Goal: Task Accomplishment & Management: Manage account settings

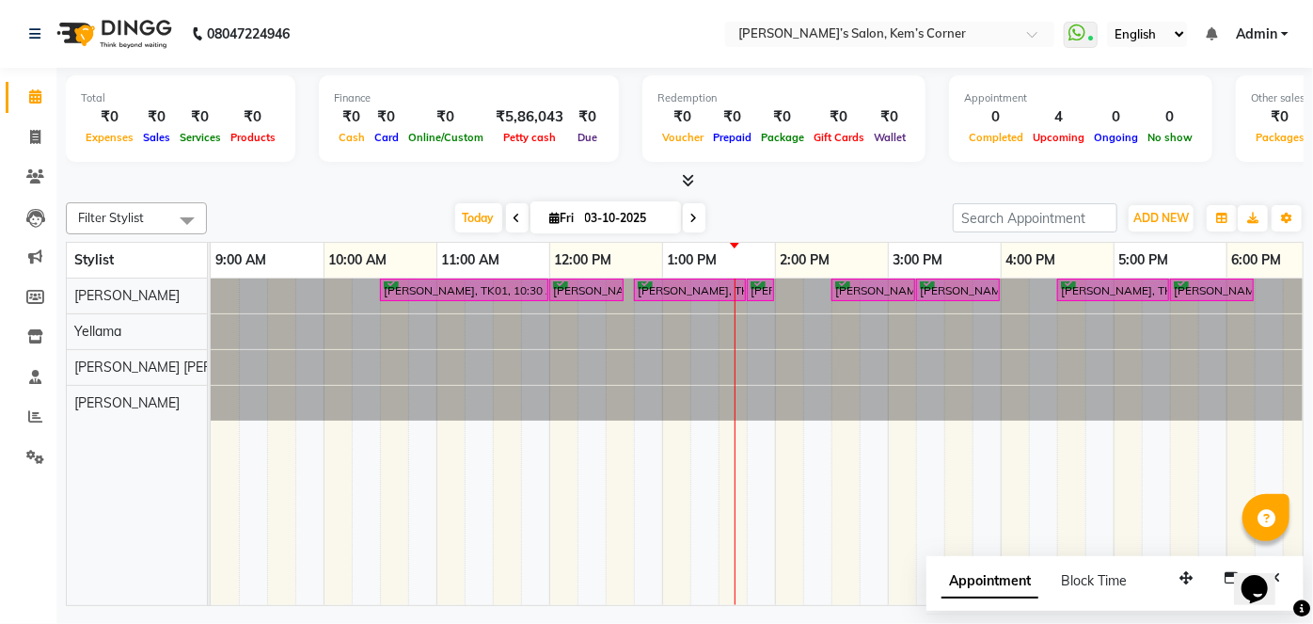
scroll to position [0, 387]
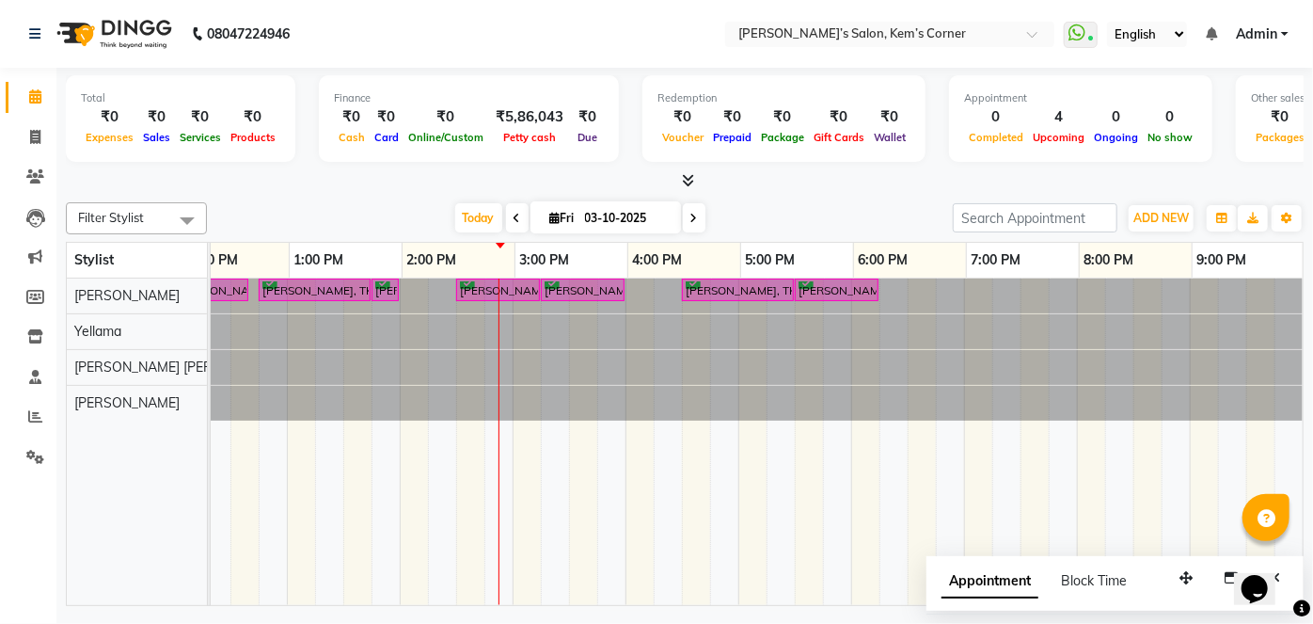
click at [690, 216] on icon at bounding box center [694, 218] width 8 height 11
type input "04-10-2025"
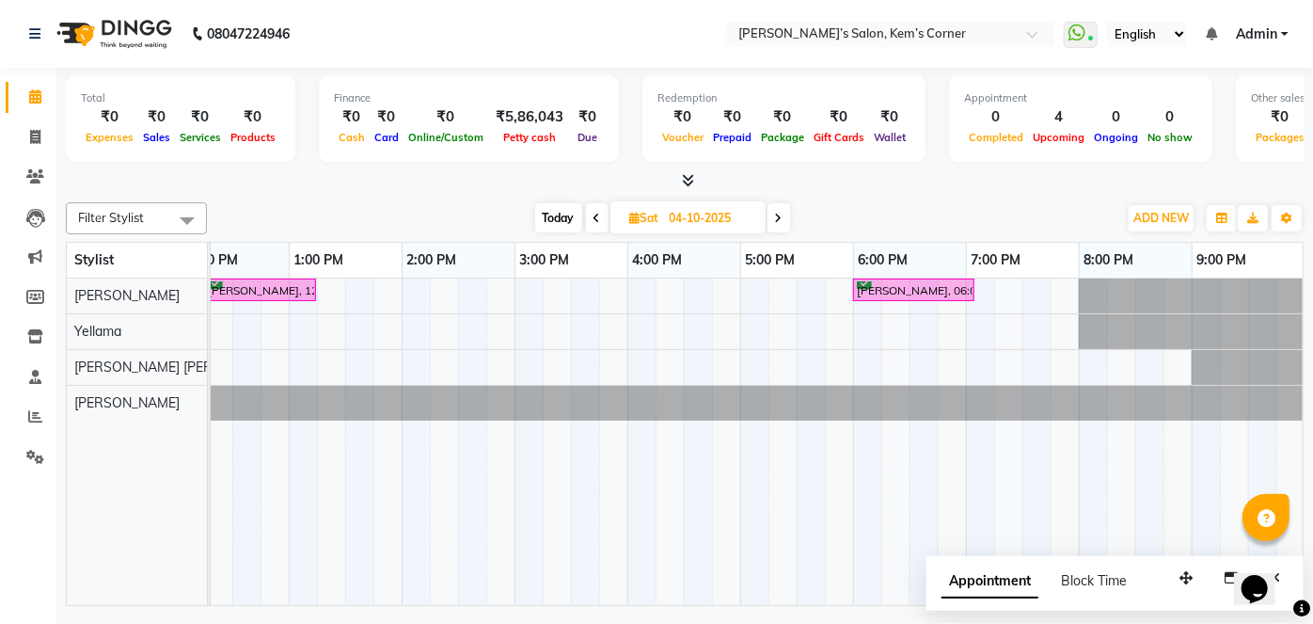
click at [532, 285] on div "[PERSON_NAME], 12:15 PM-01:15 PM, Hairwash with blowdry - Waist Length Priyanka…" at bounding box center [570, 441] width 1467 height 326
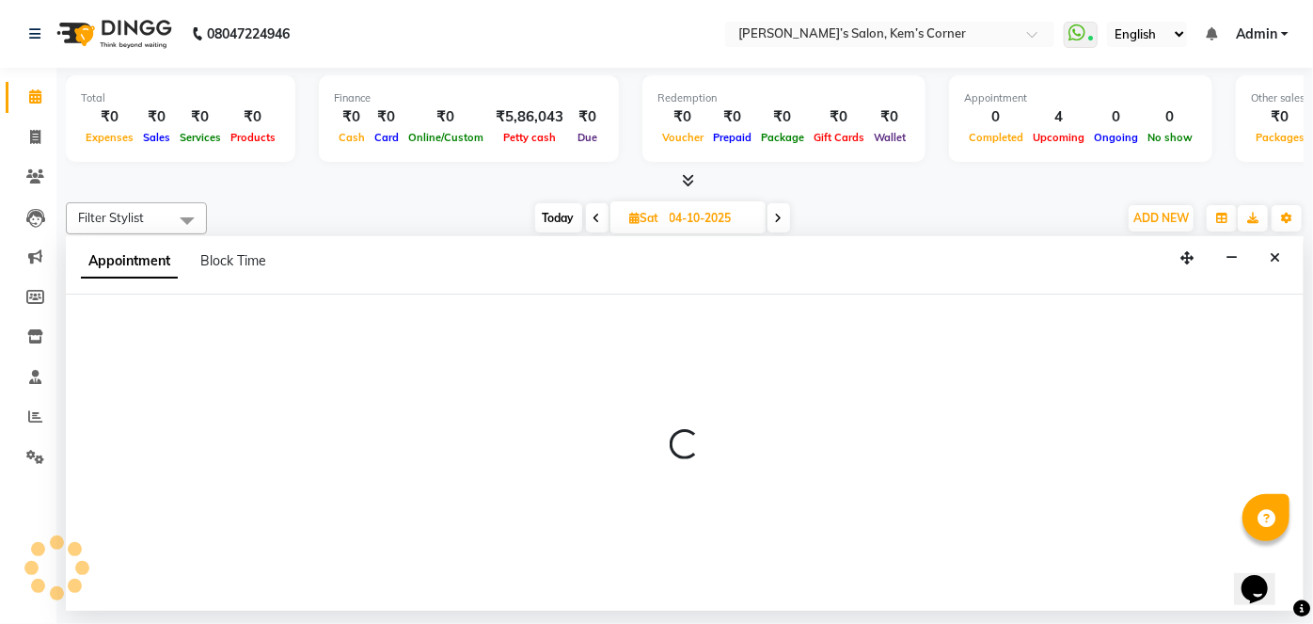
select select "50293"
select select "900"
select select "tentative"
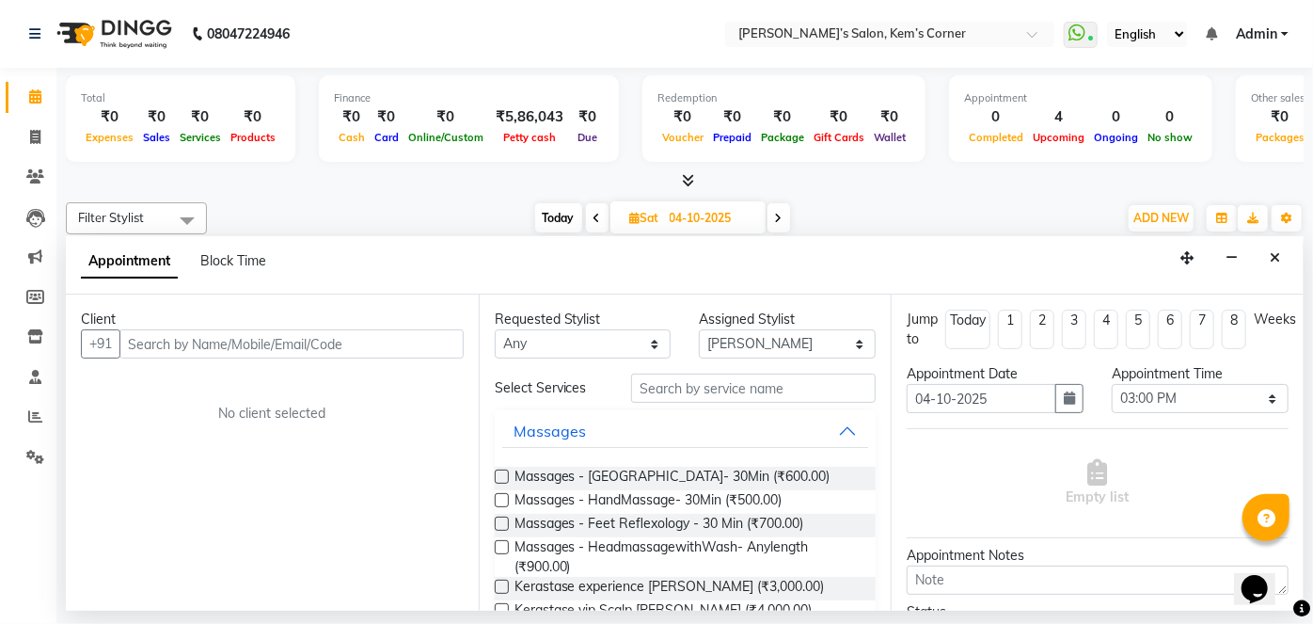
click at [340, 342] on input "text" at bounding box center [291, 343] width 344 height 29
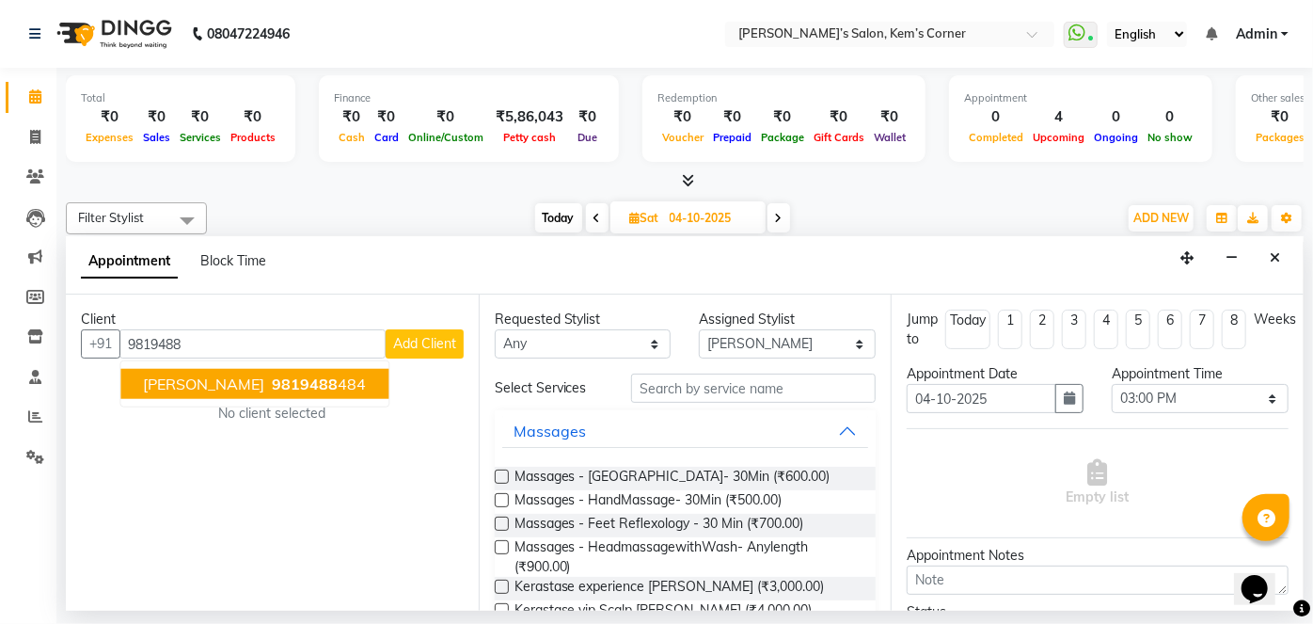
click at [272, 374] on span "9819488" at bounding box center [305, 383] width 66 height 19
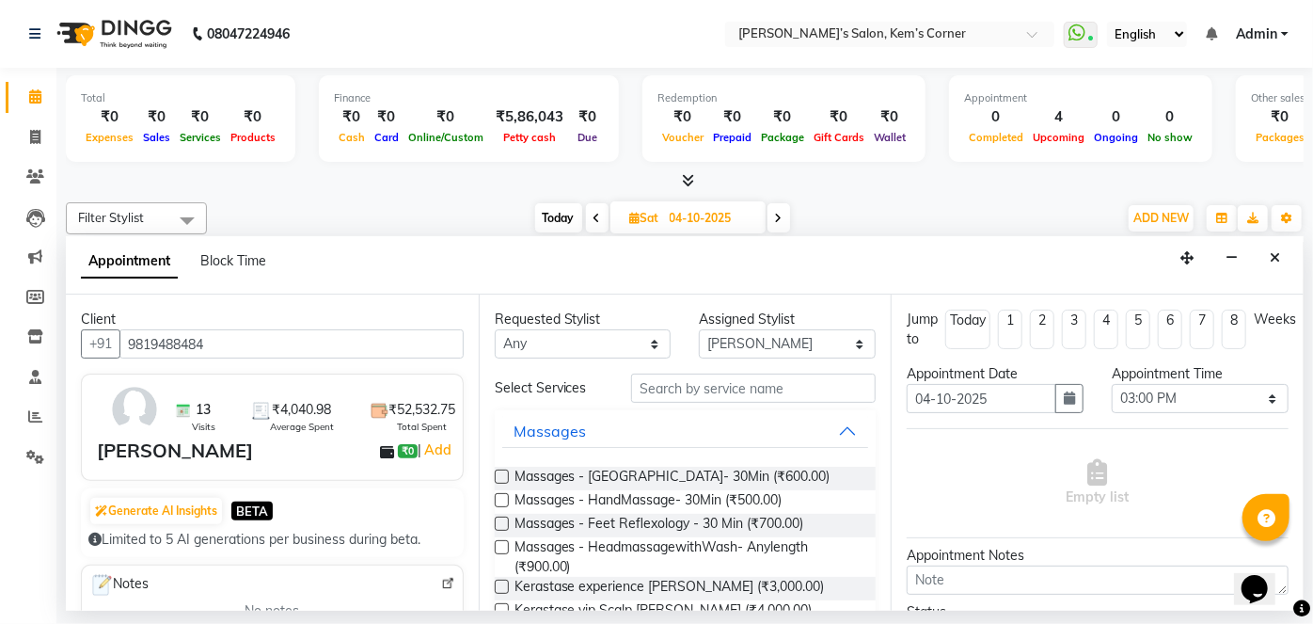
type input "9819488484"
click at [705, 395] on input "text" at bounding box center [753, 387] width 245 height 29
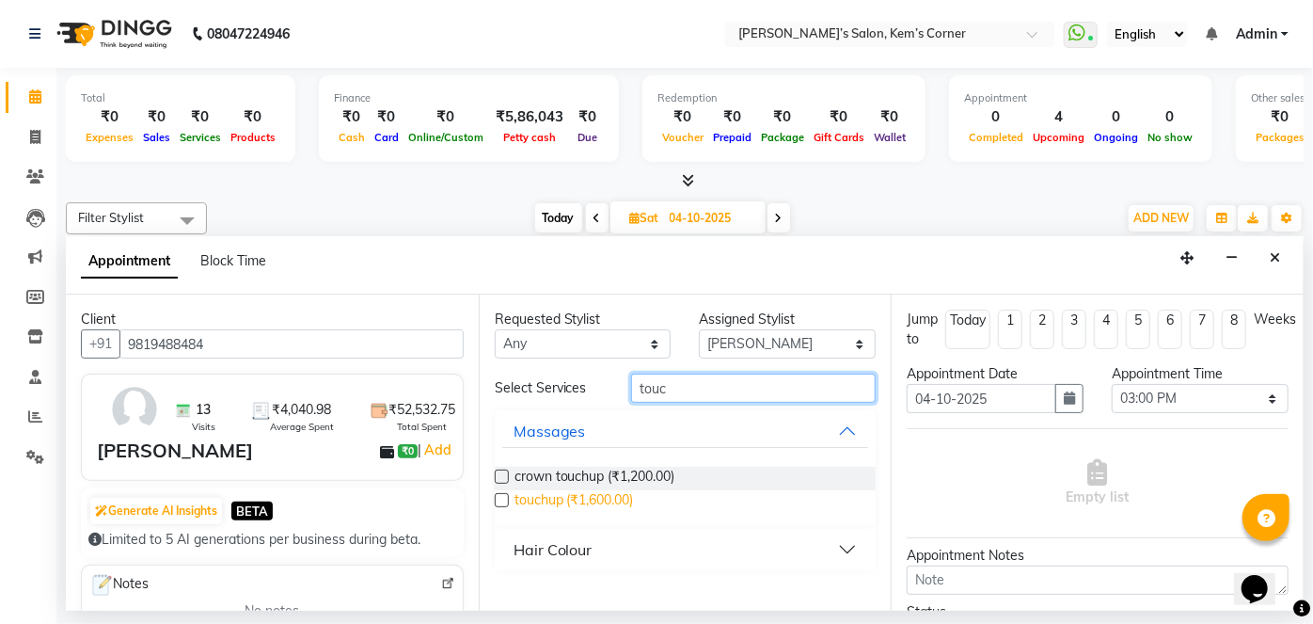
type input "touc"
click at [606, 500] on span "touchup (₹1,600.00)" at bounding box center [574, 502] width 119 height 24
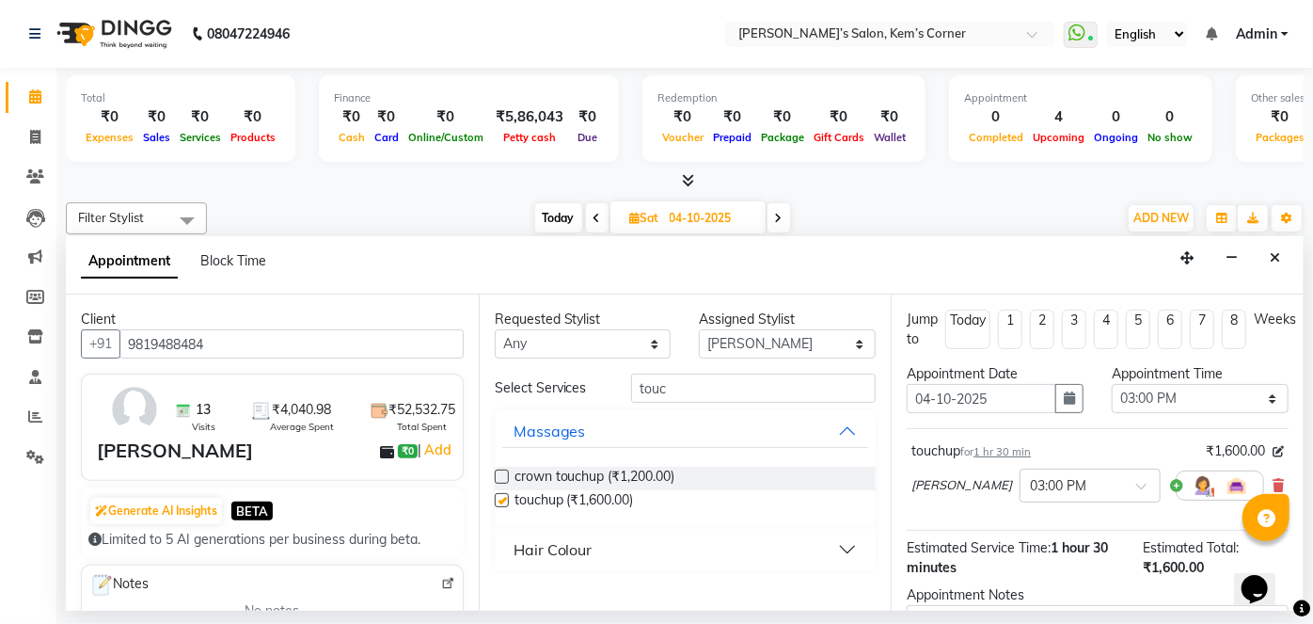
checkbox input "false"
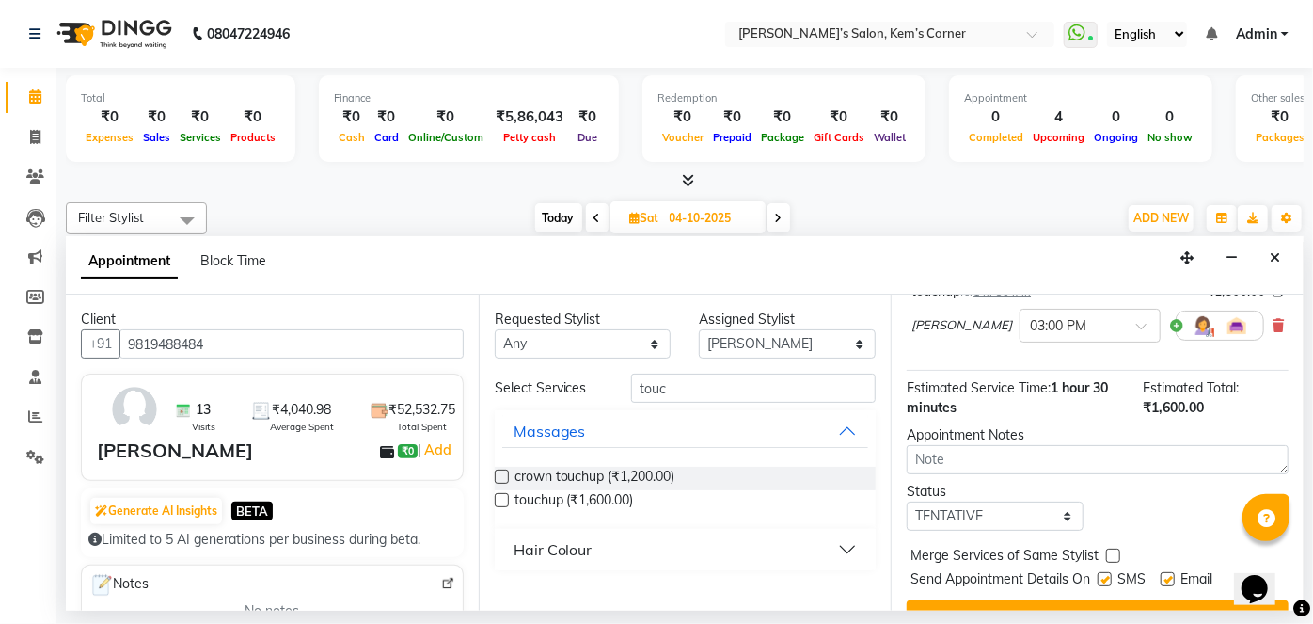
scroll to position [170, 0]
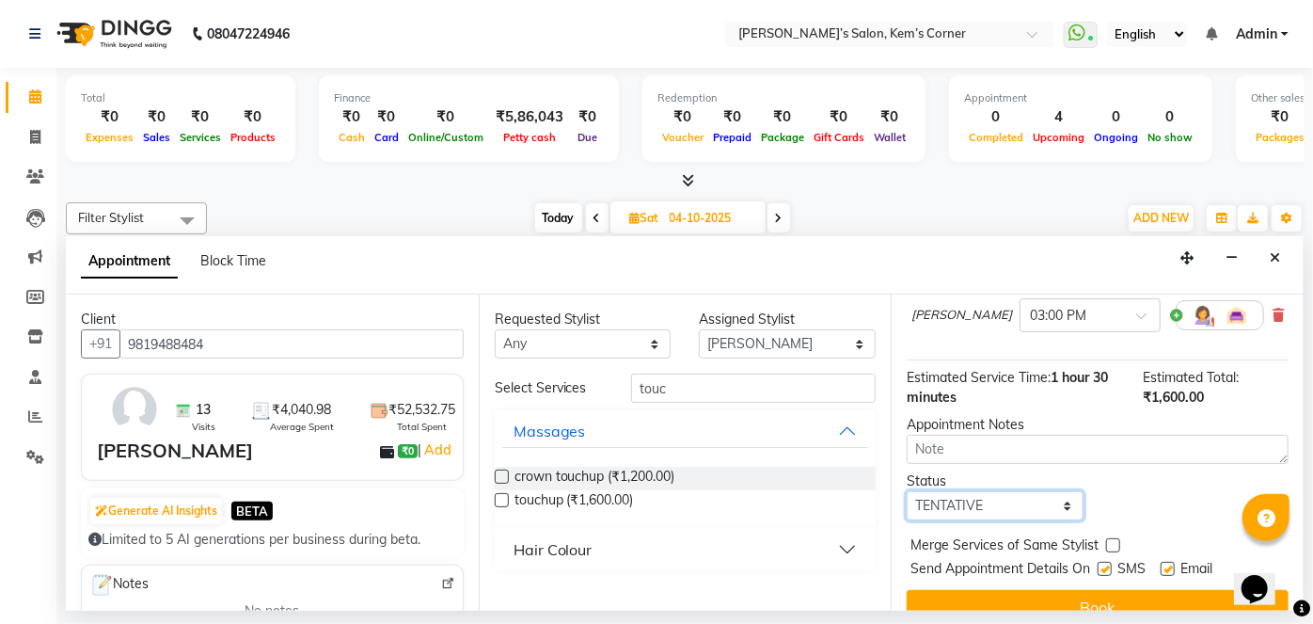
click at [1044, 512] on select "Select TENTATIVE CONFIRM UPCOMING" at bounding box center [995, 505] width 177 height 29
select select "confirm booking"
click at [907, 491] on select "Select TENTATIVE CONFIRM UPCOMING" at bounding box center [995, 505] width 177 height 29
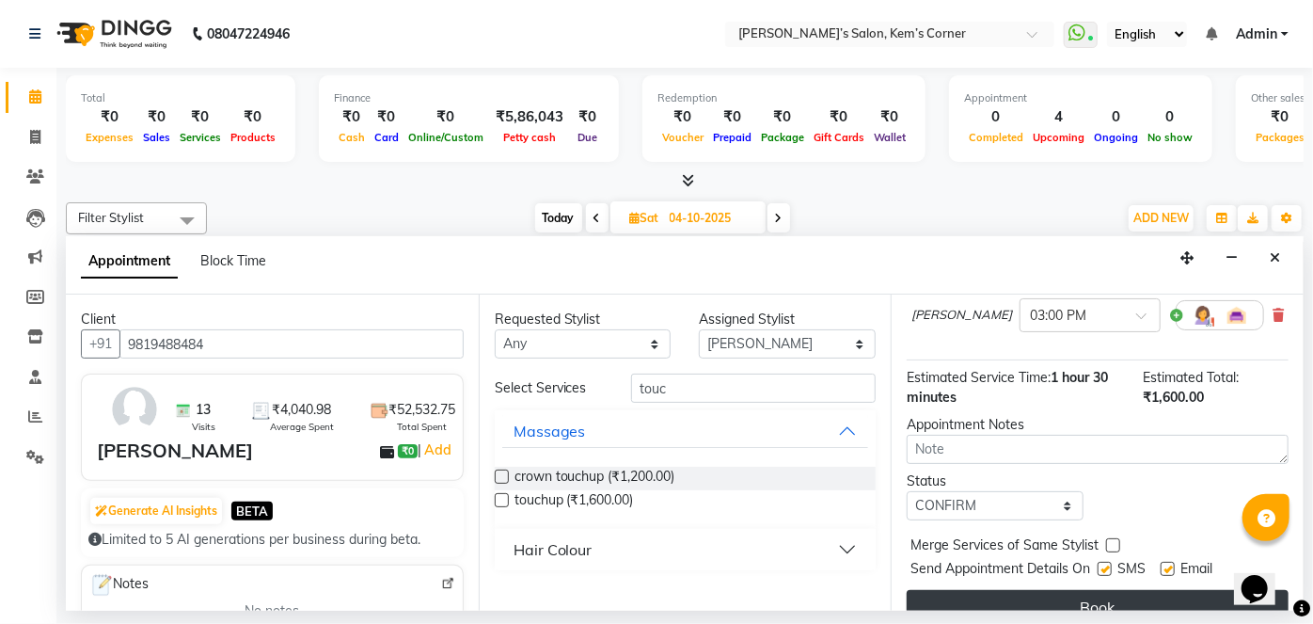
click at [977, 596] on button "Book" at bounding box center [1098, 607] width 382 height 34
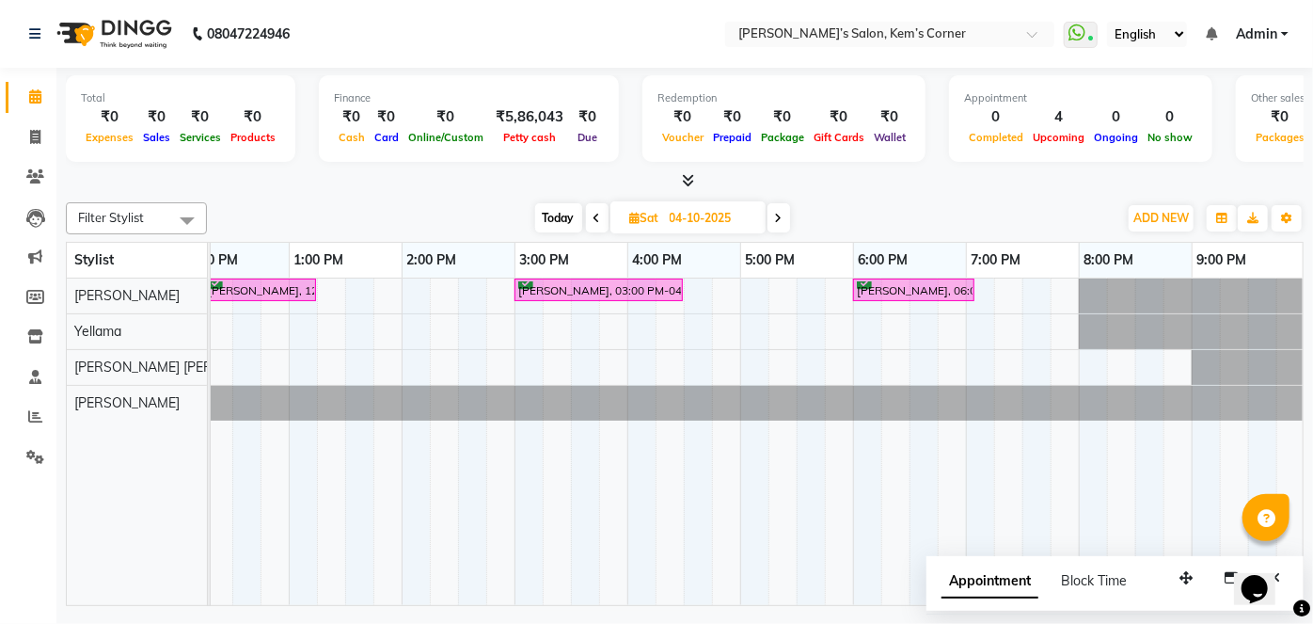
click at [562, 218] on span "Today" at bounding box center [558, 217] width 47 height 29
type input "03-10-2025"
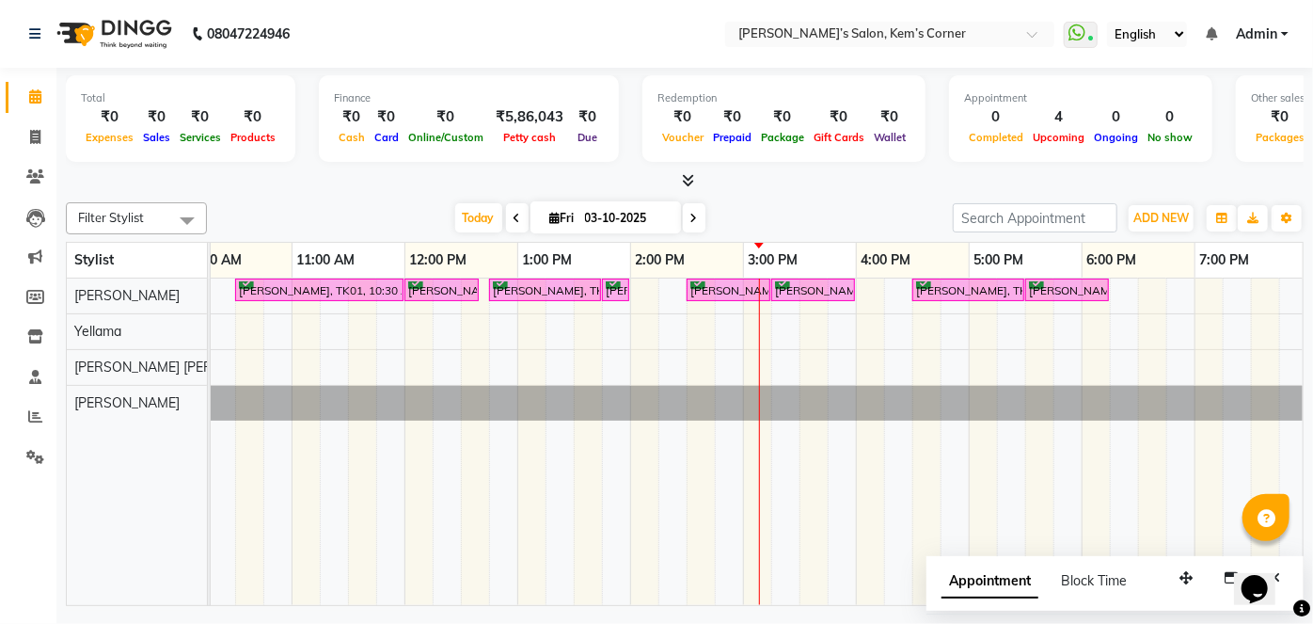
scroll to position [0, 0]
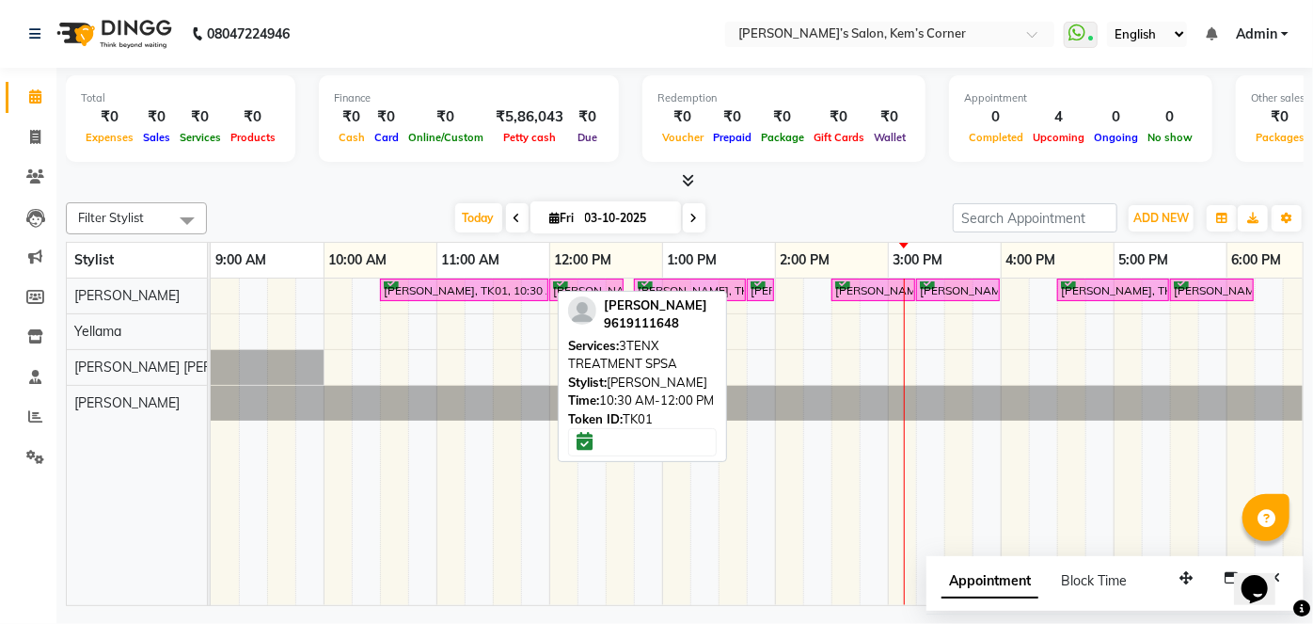
click at [429, 286] on div "[PERSON_NAME], TK01, 10:30 AM-12:00 PM, 3TENX TREATMENT SPSA" at bounding box center [464, 290] width 165 height 18
select select "6"
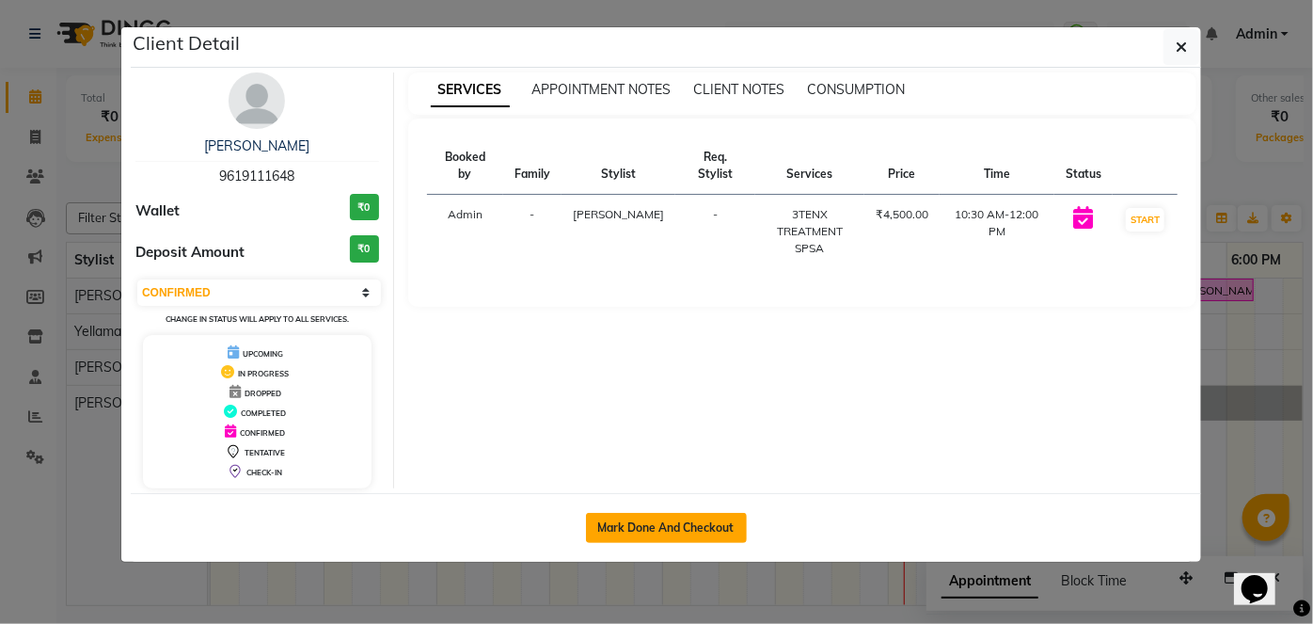
click at [698, 527] on button "Mark Done And Checkout" at bounding box center [666, 528] width 161 height 30
select select "service"
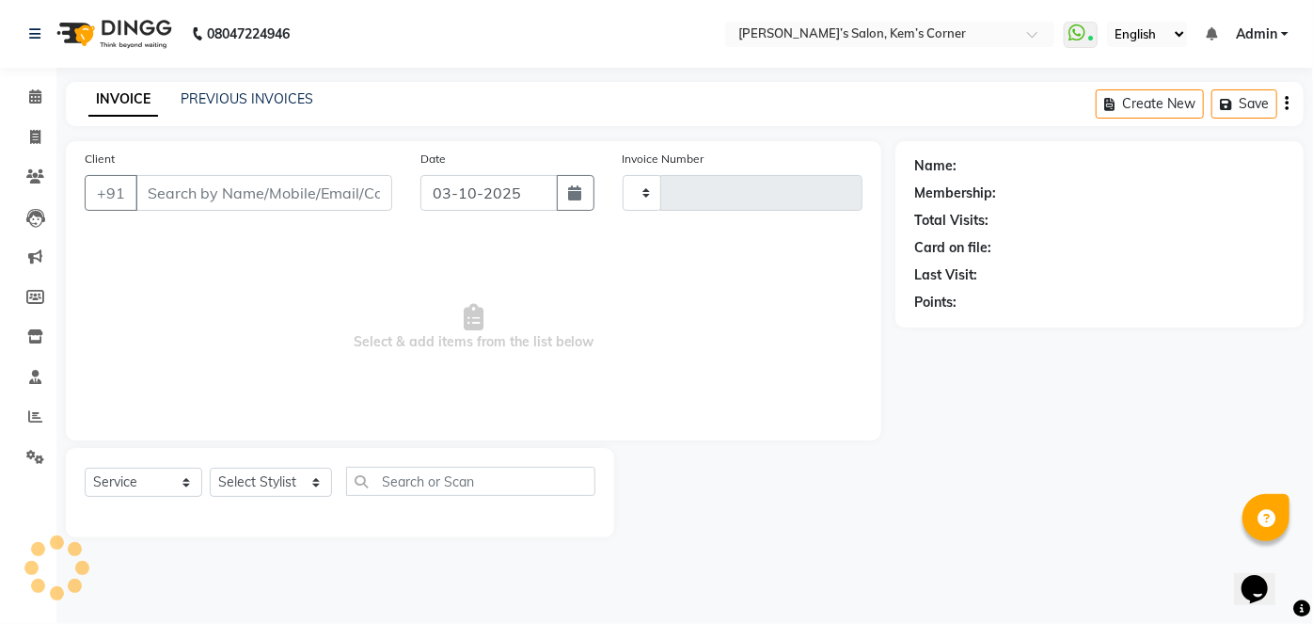
type input "0547"
select select "6386"
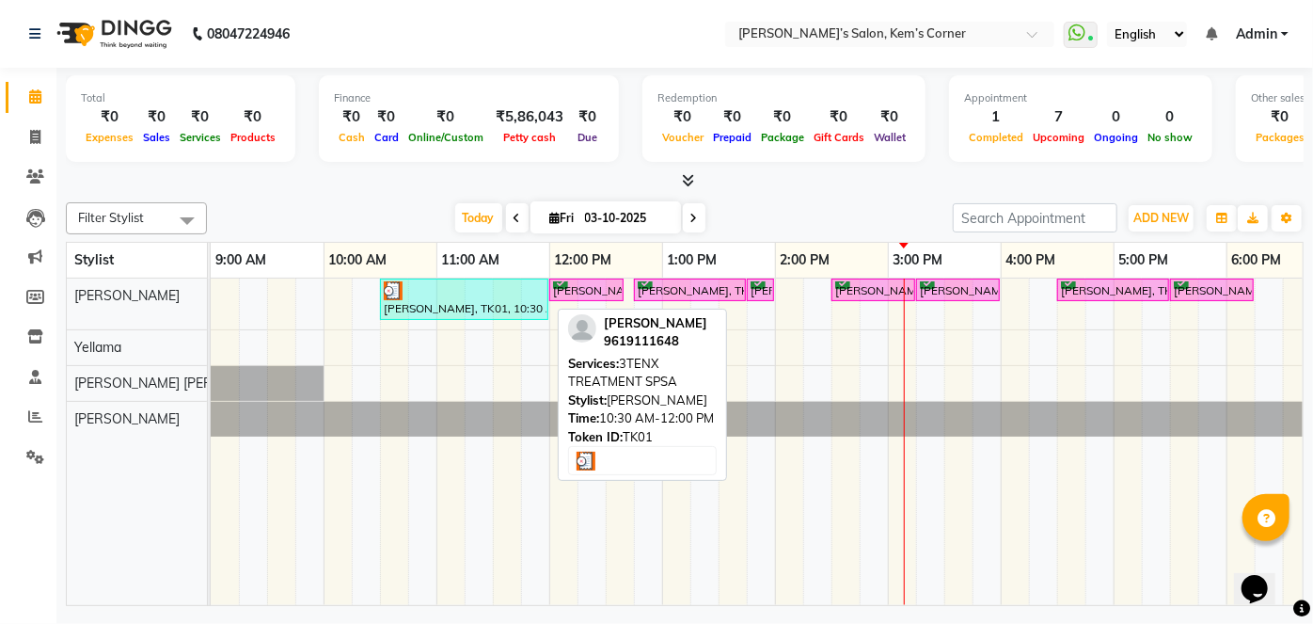
click at [458, 292] on div at bounding box center [464, 290] width 161 height 19
select select "3"
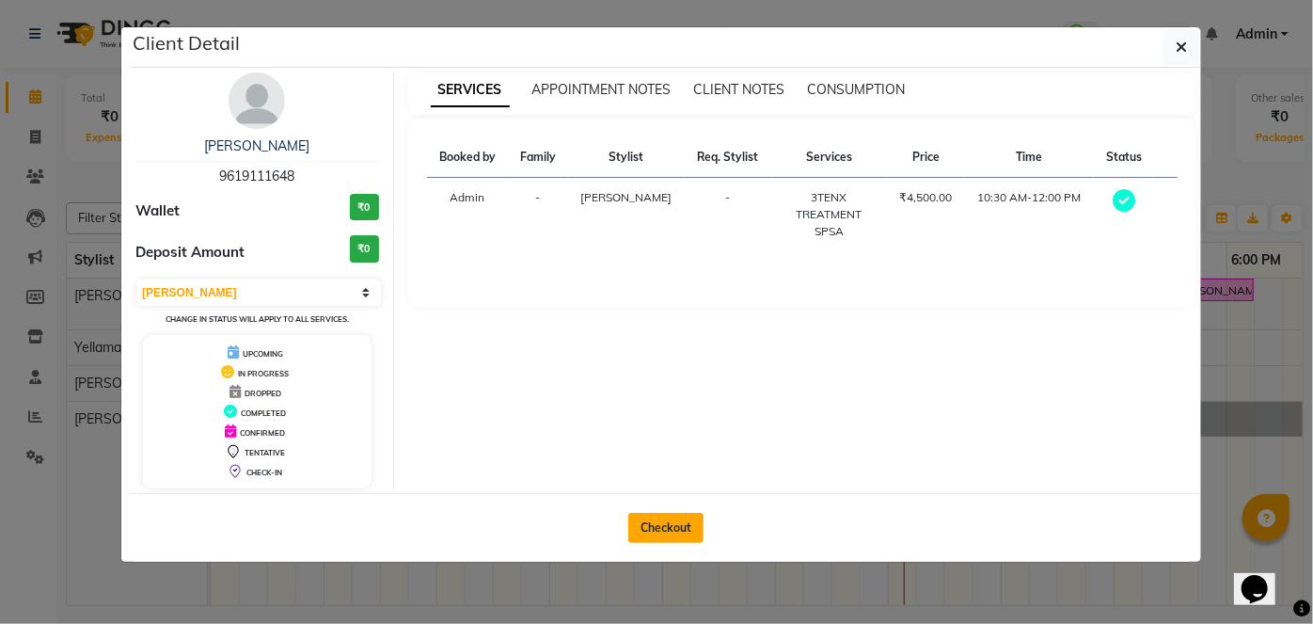
click at [662, 531] on button "Checkout" at bounding box center [665, 528] width 75 height 30
select select "service"
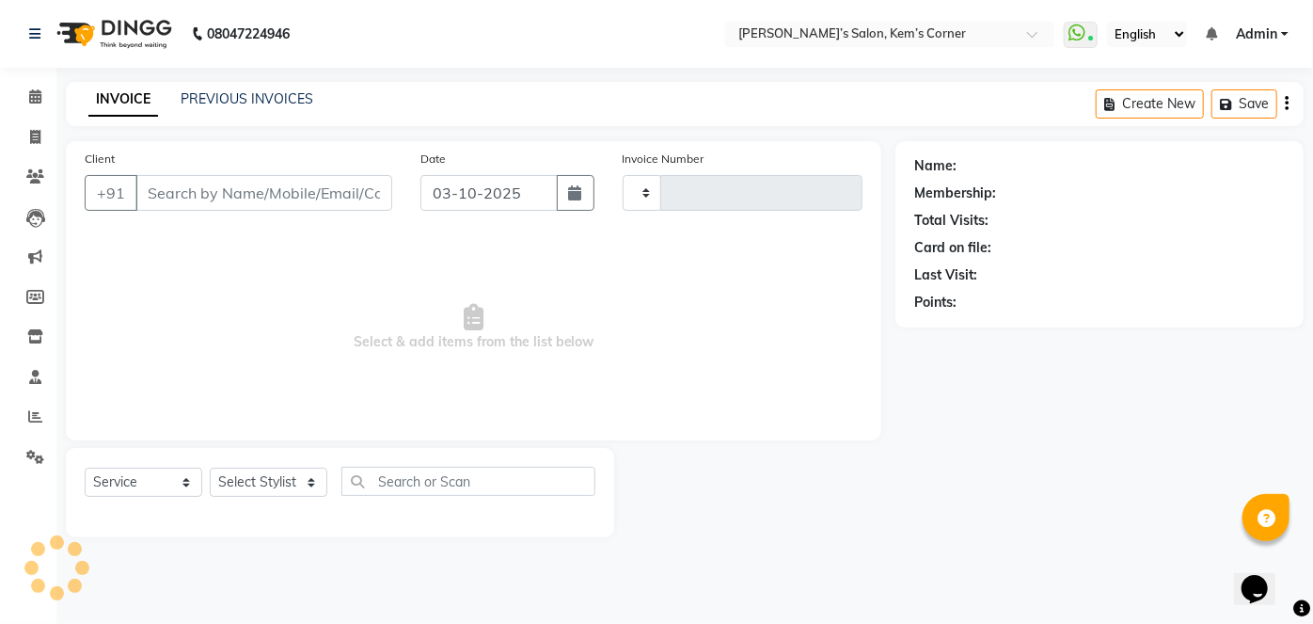
type input "0547"
select select "6386"
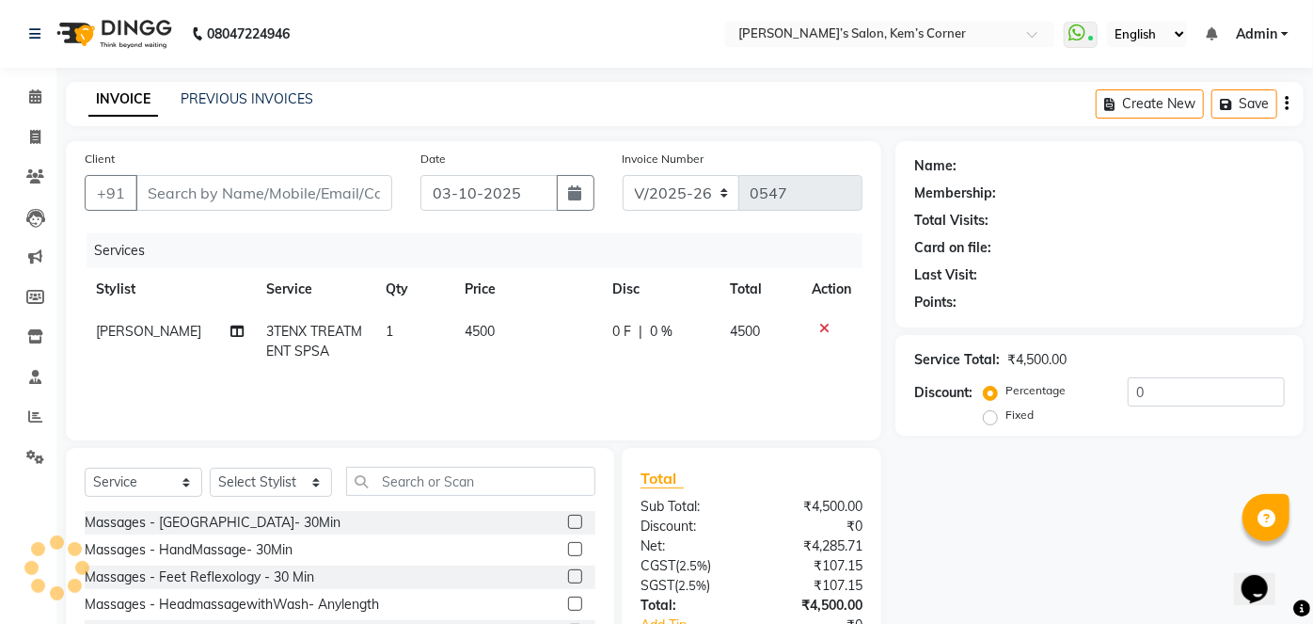
type input "9619111648"
select select "50293"
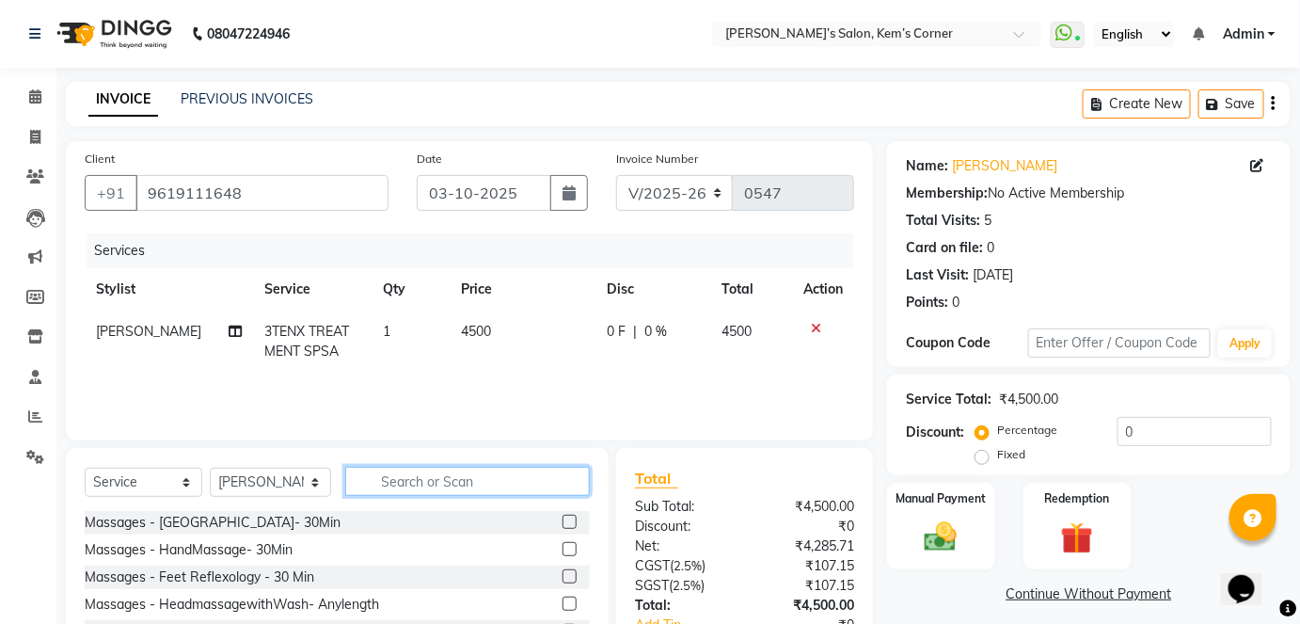
click at [425, 476] on input "text" at bounding box center [467, 481] width 245 height 29
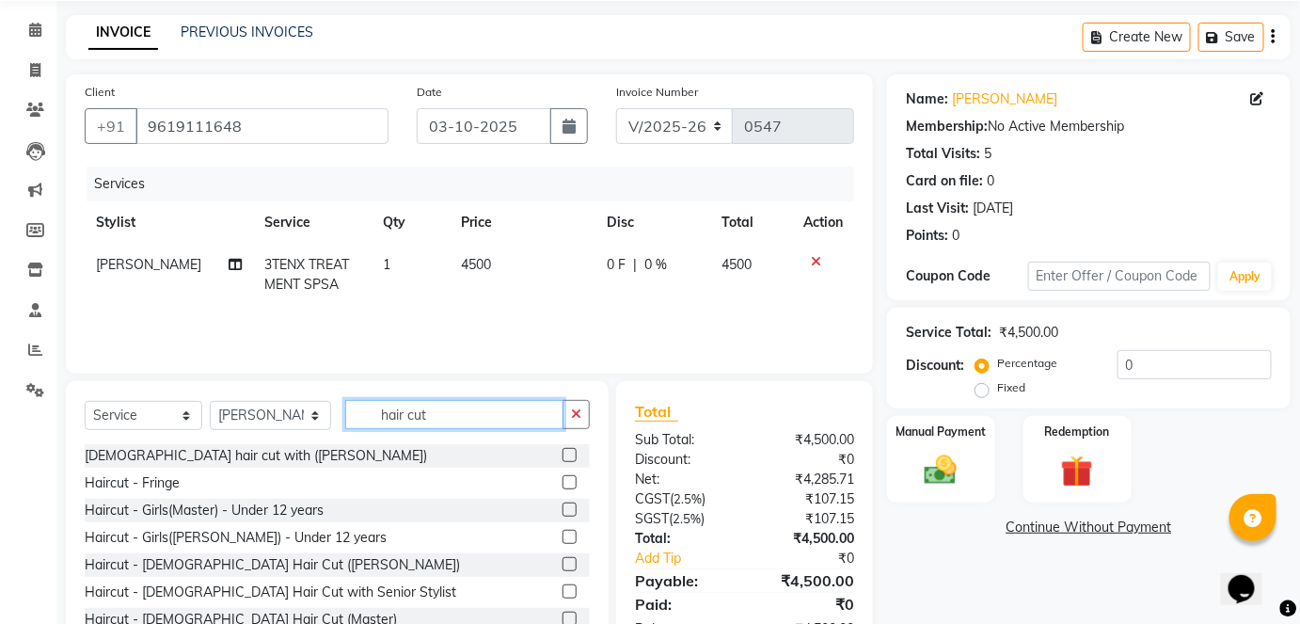
scroll to position [85, 0]
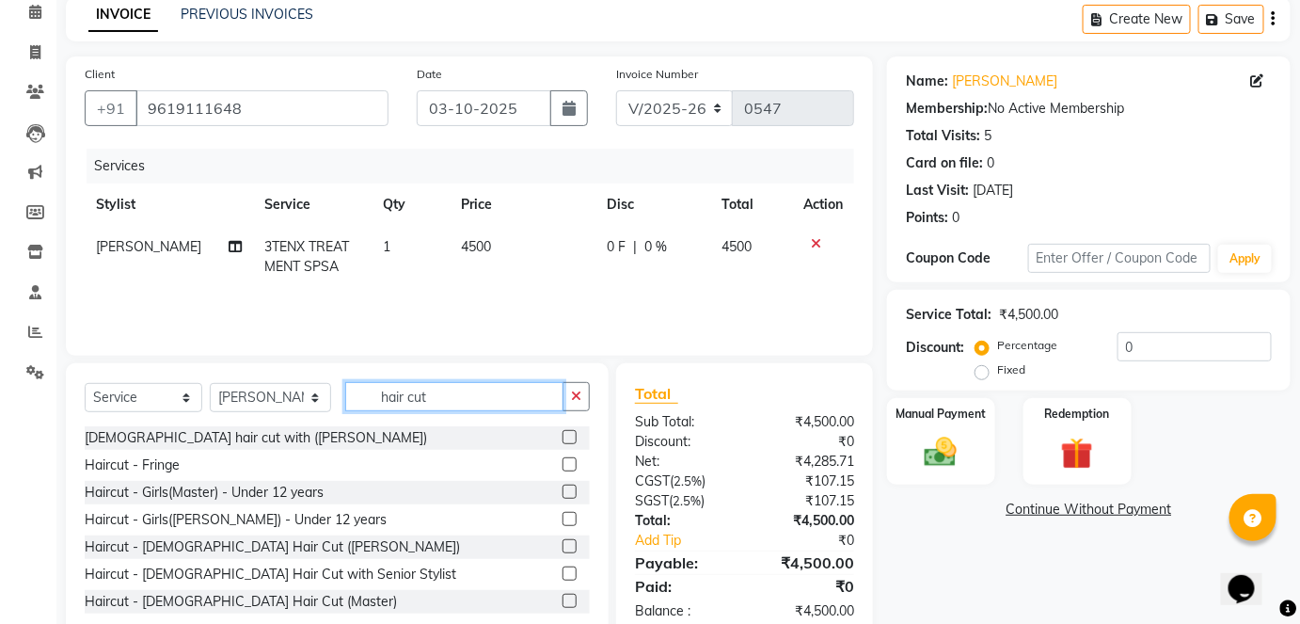
type input "hair cut"
click at [562, 433] on label at bounding box center [569, 437] width 14 height 14
click at [562, 433] on input "checkbox" at bounding box center [568, 438] width 12 height 12
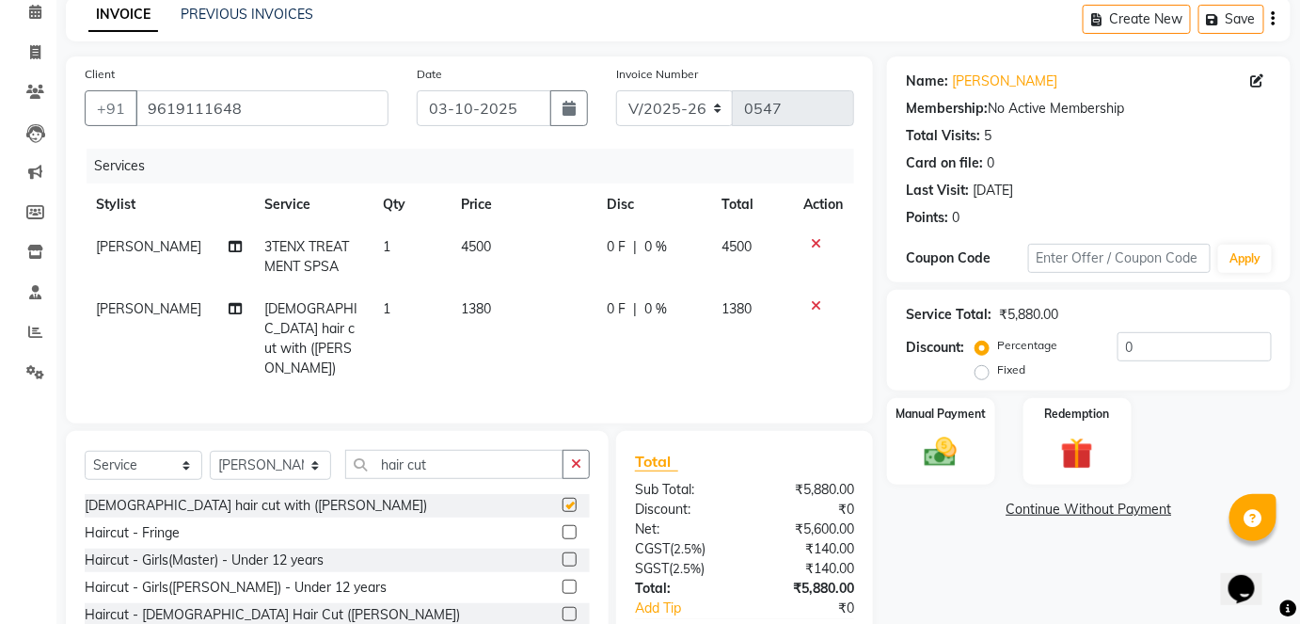
checkbox input "false"
click at [491, 305] on td "1380" at bounding box center [522, 339] width 145 height 102
select select "50293"
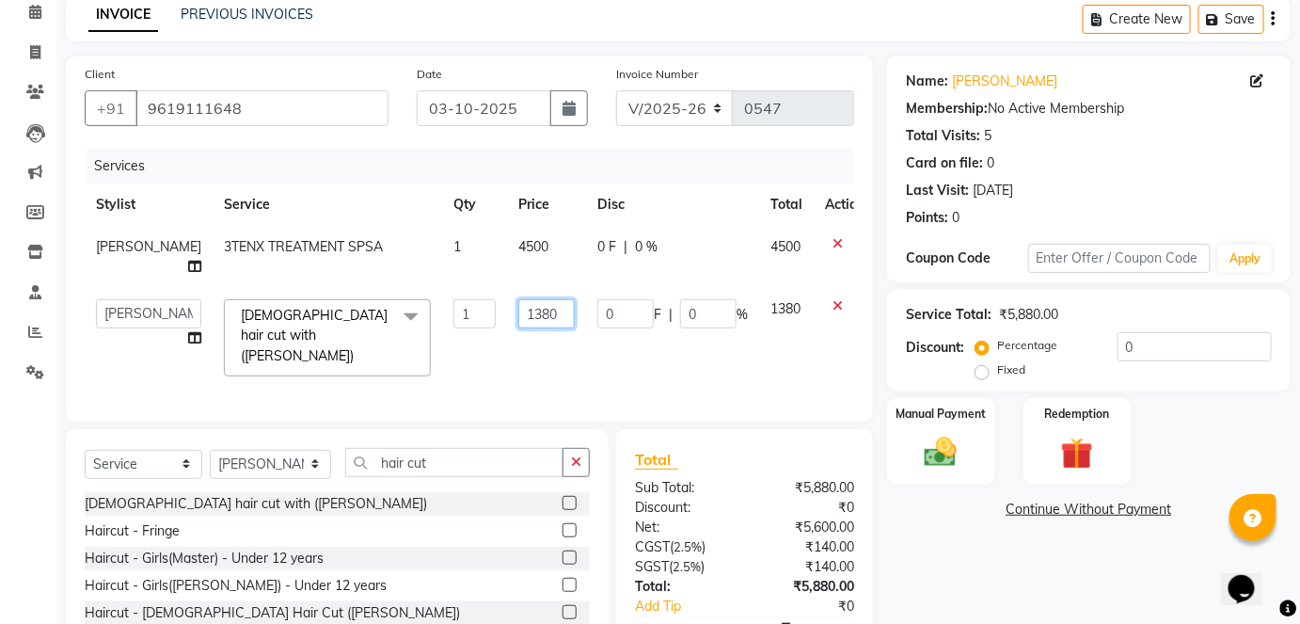
click at [529, 299] on input "1380" at bounding box center [546, 313] width 56 height 29
type input "1100"
click at [620, 239] on div "0 F | 0 %" at bounding box center [672, 247] width 150 height 20
select select "50293"
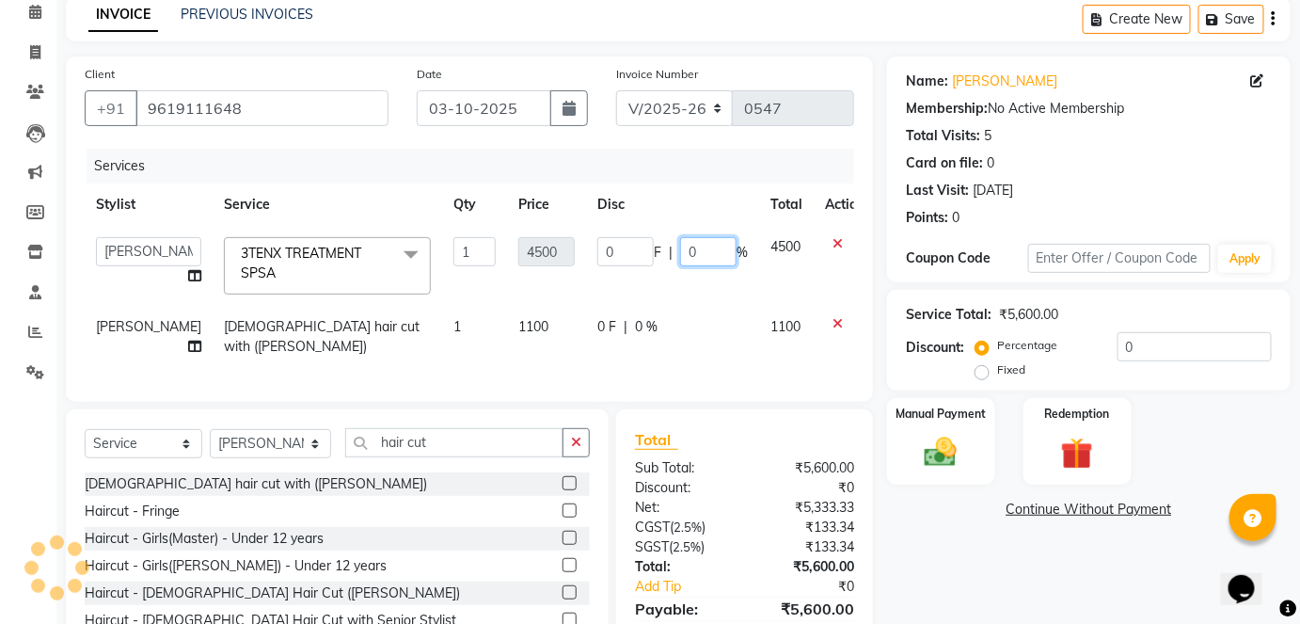
click at [682, 246] on input "0" at bounding box center [708, 251] width 56 height 29
type input "033"
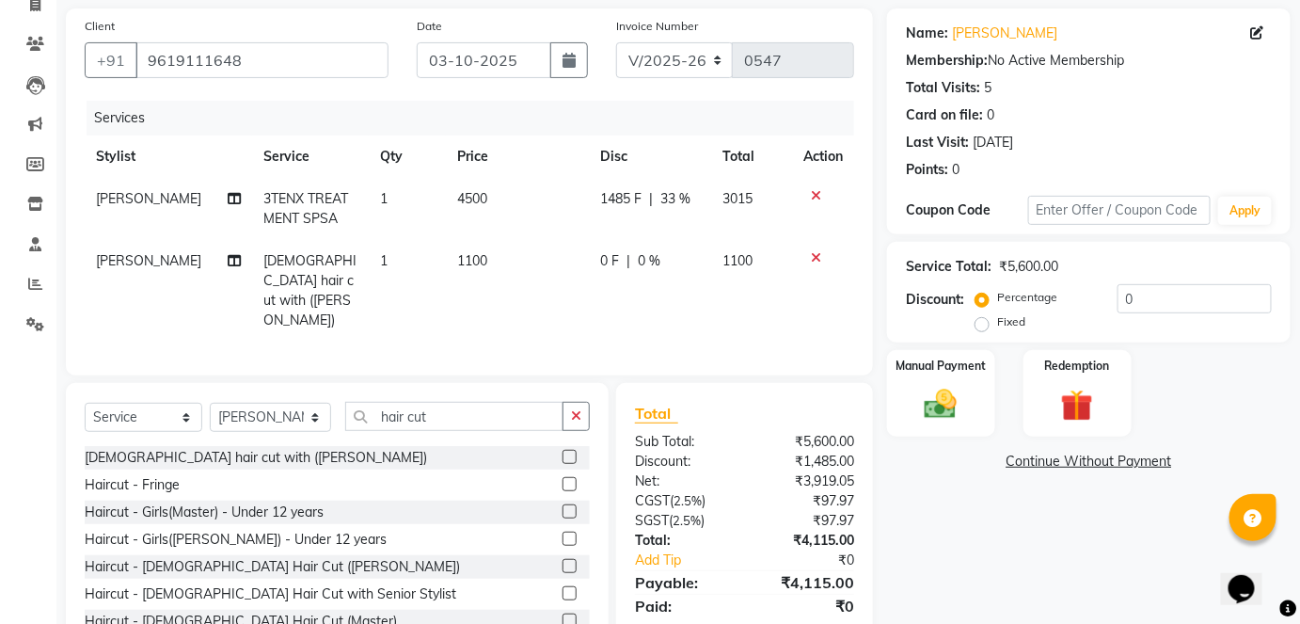
scroll to position [170, 0]
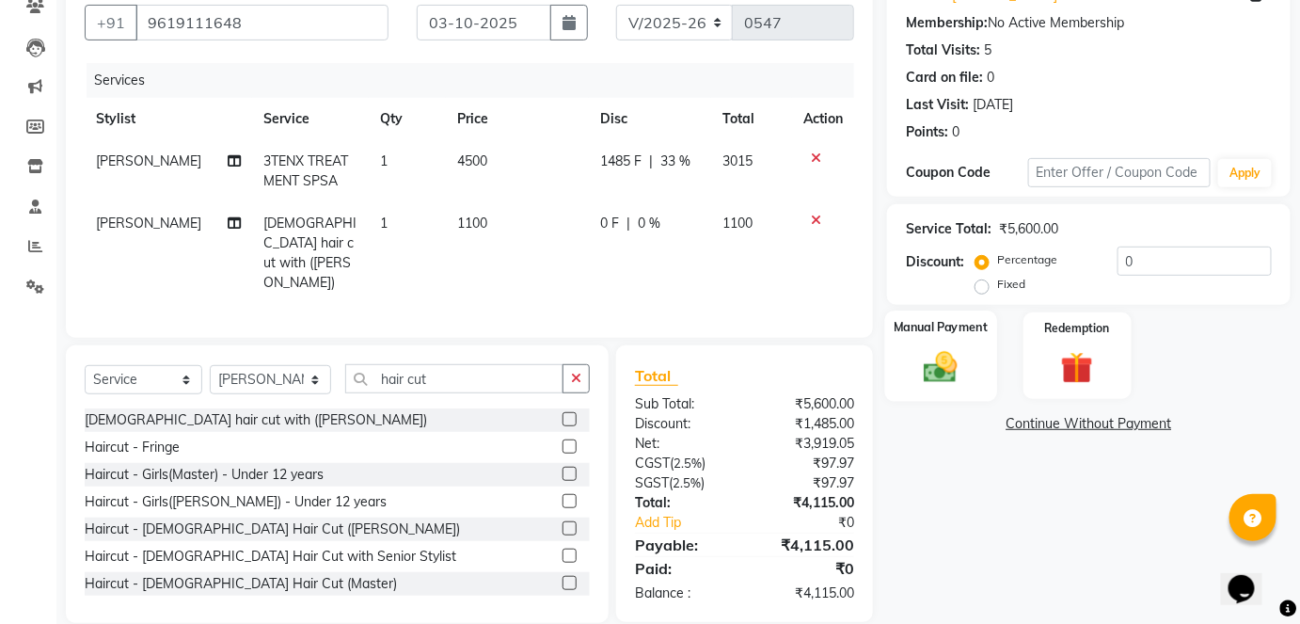
click at [954, 358] on img at bounding box center [940, 366] width 55 height 39
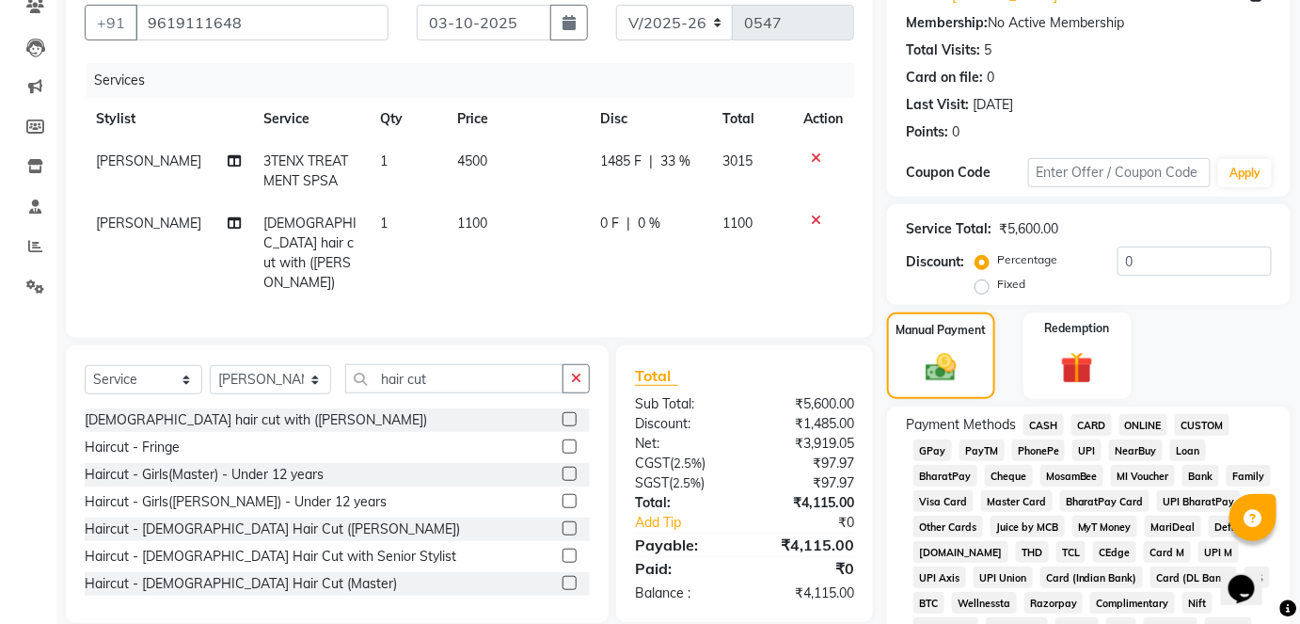
click at [1042, 419] on span "CASH" at bounding box center [1043, 425] width 40 height 22
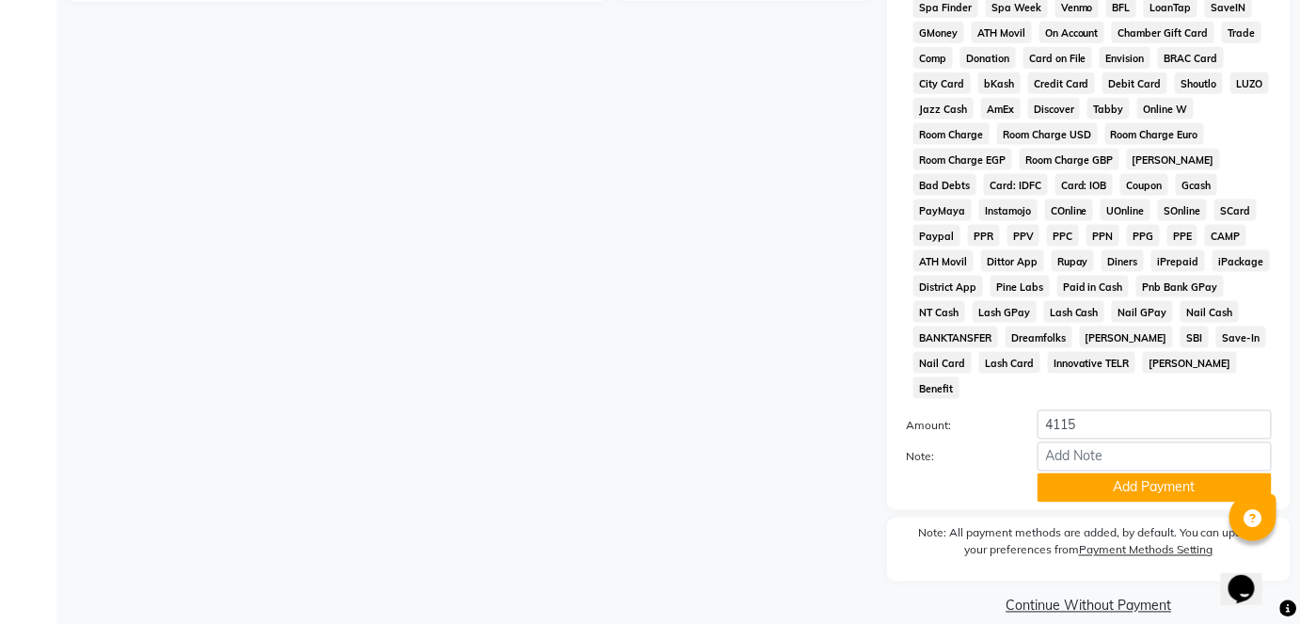
scroll to position [792, 0]
drag, startPoint x: 1090, startPoint y: 450, endPoint x: 1096, endPoint y: 459, distance: 11.0
click at [1091, 472] on button "Add Payment" at bounding box center [1154, 486] width 234 height 29
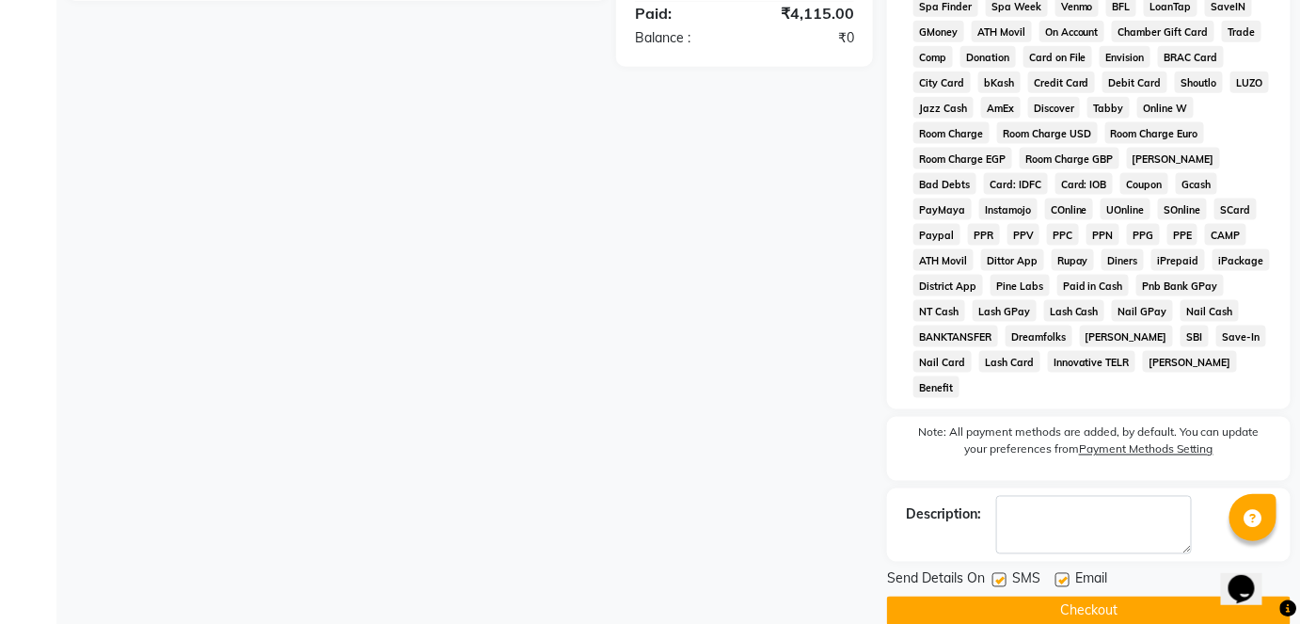
click at [1066, 573] on label at bounding box center [1062, 580] width 14 height 14
click at [1066, 575] on input "checkbox" at bounding box center [1061, 581] width 12 height 12
checkbox input "false"
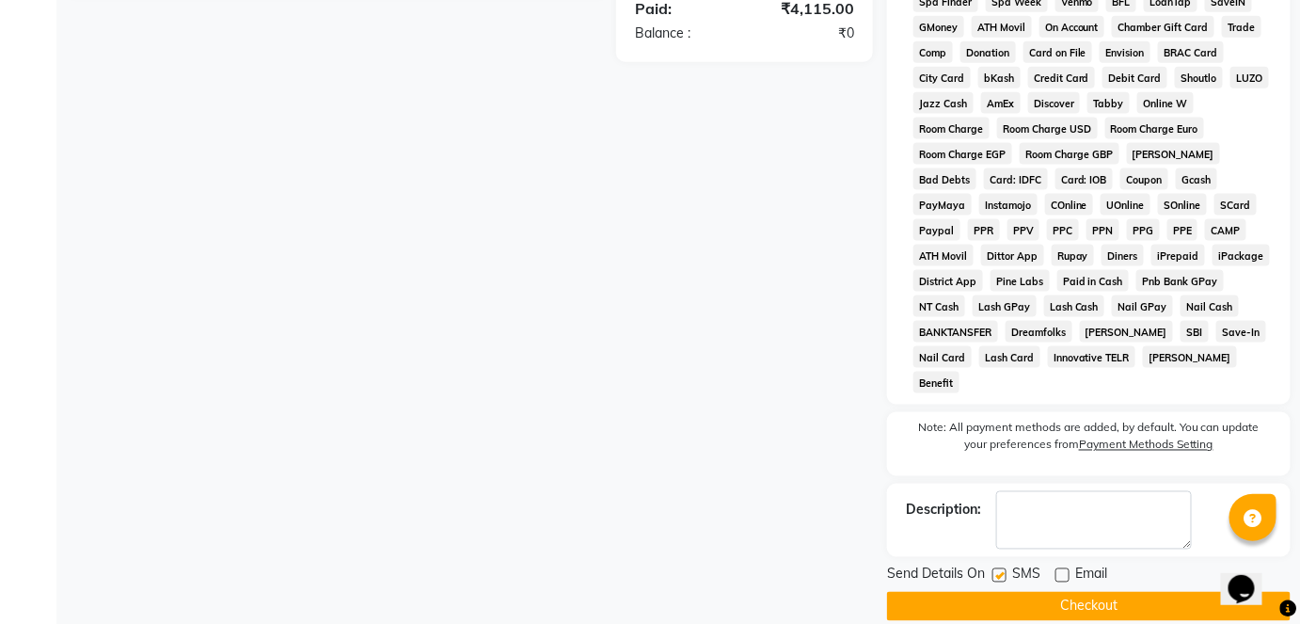
scroll to position [798, 0]
click at [1070, 591] on button "Checkout" at bounding box center [1089, 605] width 404 height 29
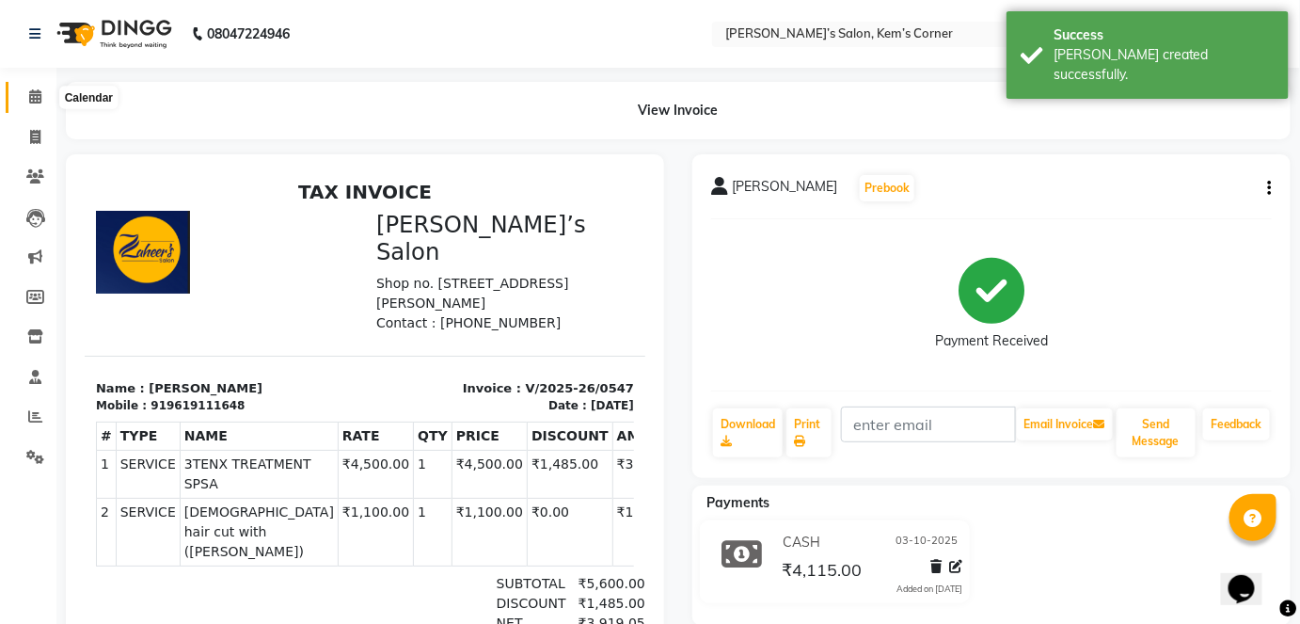
click at [27, 98] on span at bounding box center [35, 98] width 33 height 22
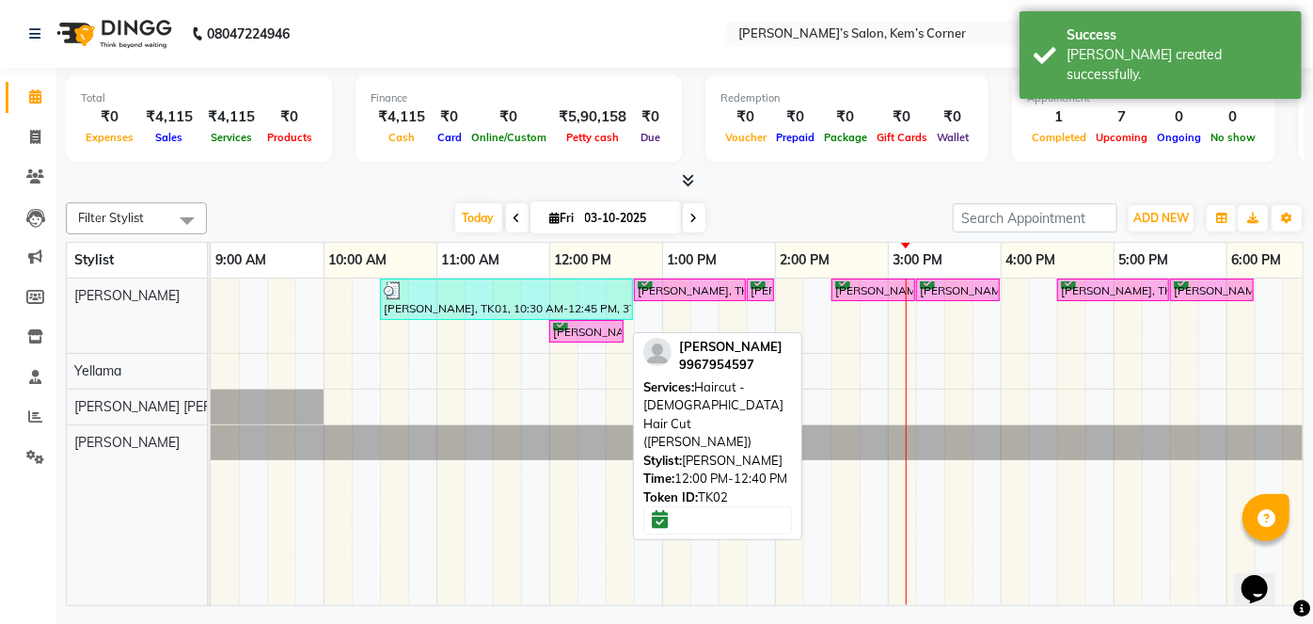
click at [610, 331] on div "[PERSON_NAME], TK02, 12:00 PM-12:40 PM, Haircut - [DEMOGRAPHIC_DATA] Hair Cut (…" at bounding box center [586, 332] width 71 height 18
select select "6"
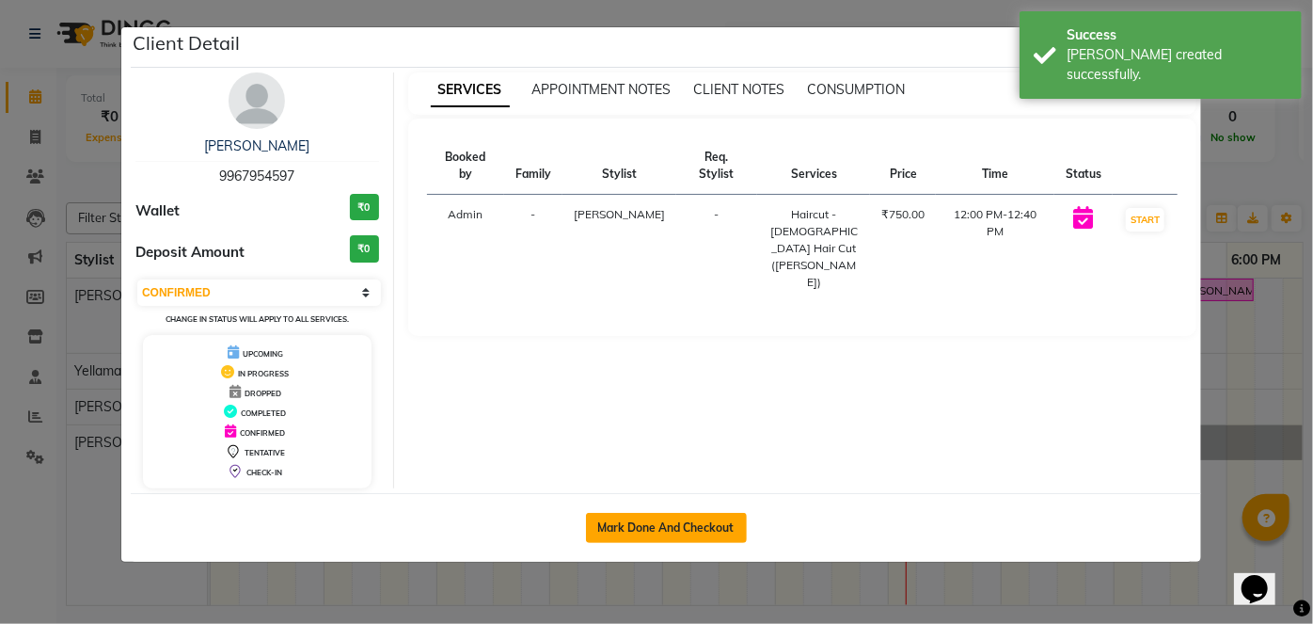
click at [659, 517] on button "Mark Done And Checkout" at bounding box center [666, 528] width 161 height 30
select select "6386"
select select "service"
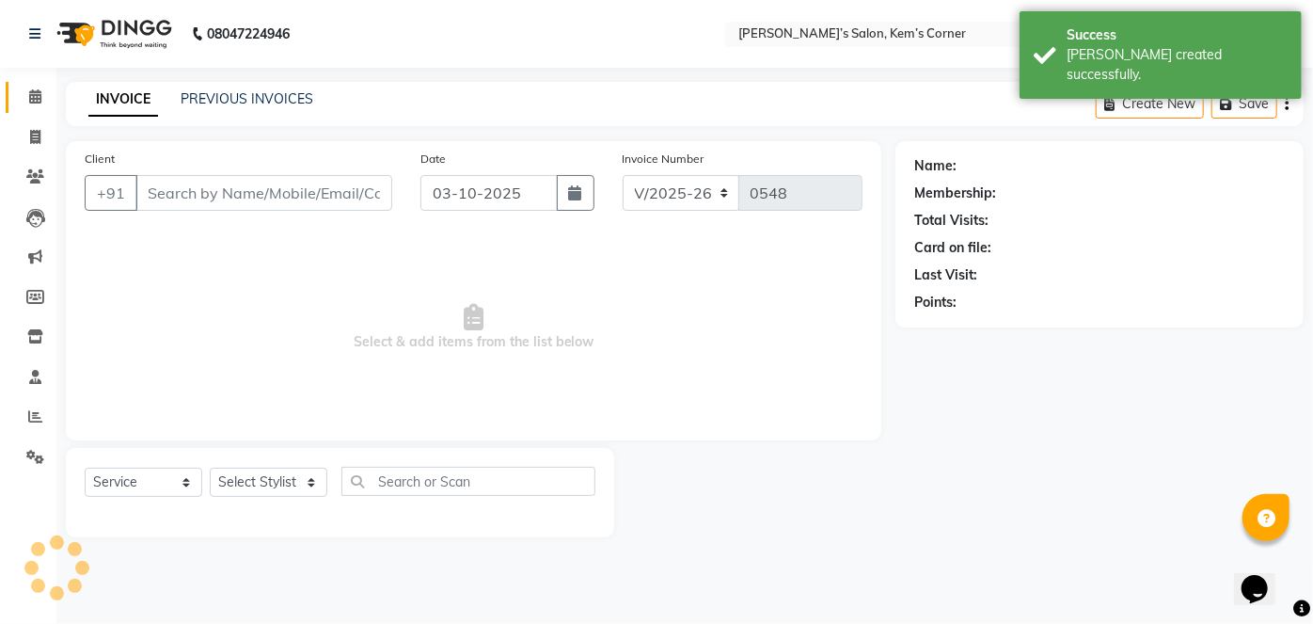
type input "9967954597"
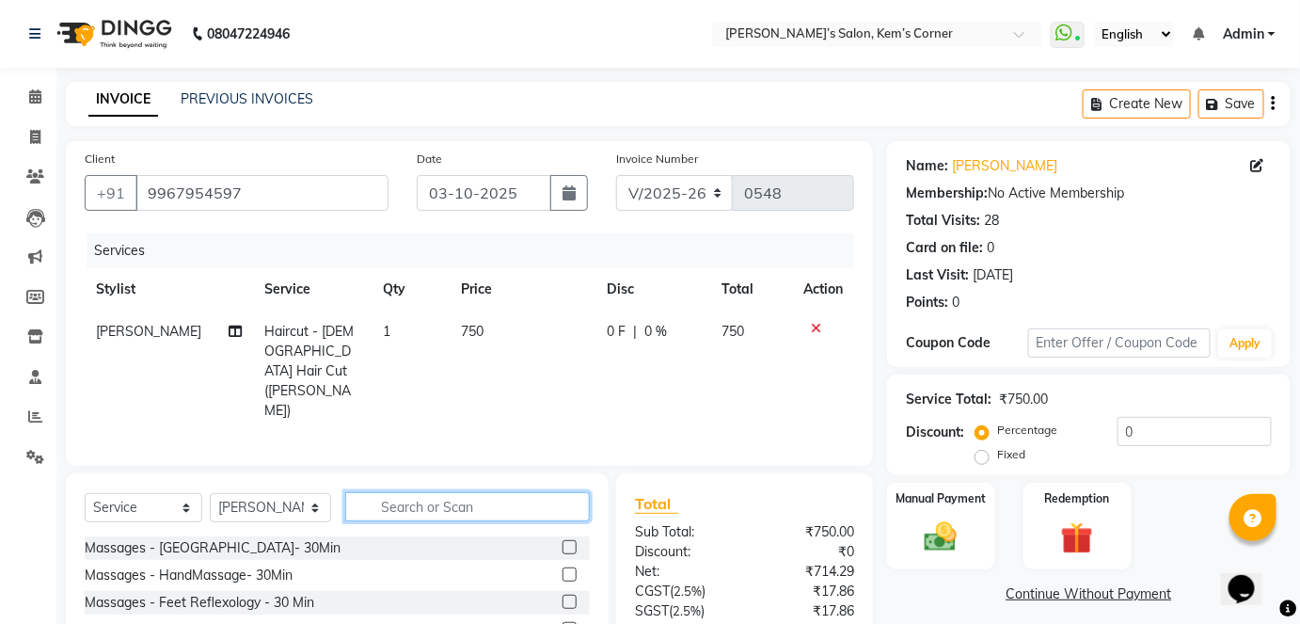
click at [410, 492] on input "text" at bounding box center [467, 506] width 245 height 29
drag, startPoint x: 309, startPoint y: 474, endPoint x: 306, endPoint y: 486, distance: 12.8
click at [306, 493] on select "Select Stylist [PERSON_NAME] [PERSON_NAME] [PERSON_NAME]" at bounding box center [270, 507] width 121 height 29
select select "50296"
click at [210, 493] on select "Select Stylist [PERSON_NAME] [PERSON_NAME] [PERSON_NAME]" at bounding box center [270, 507] width 121 height 29
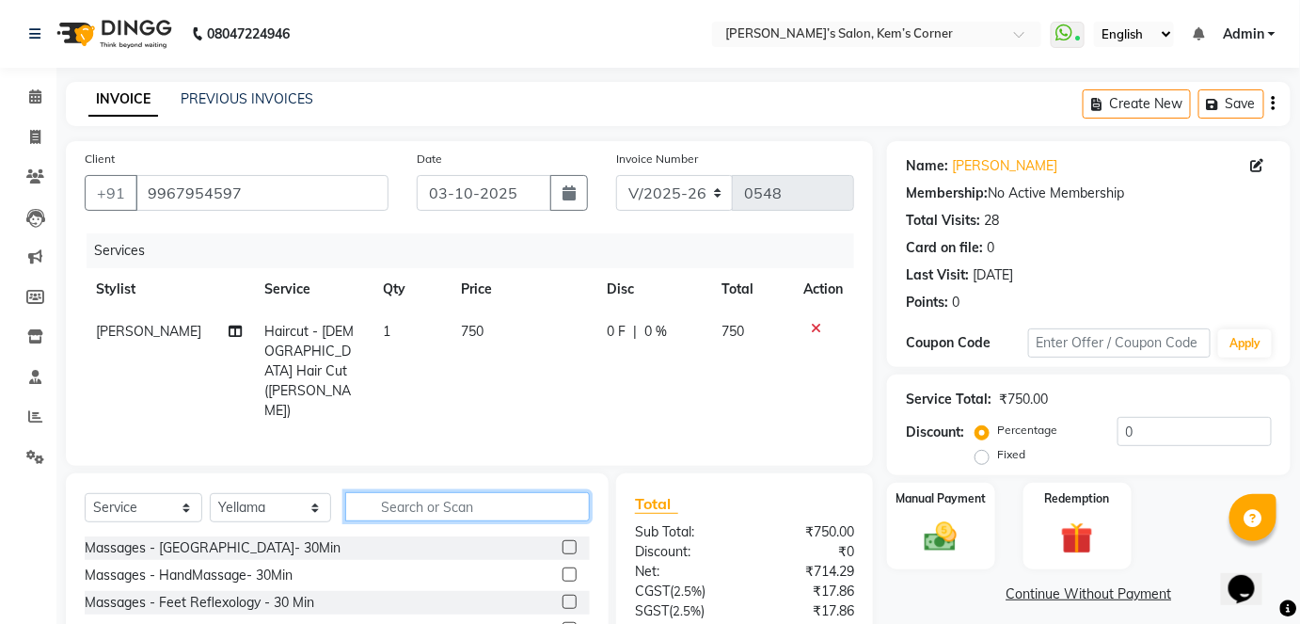
click at [421, 492] on input "text" at bounding box center [467, 506] width 245 height 29
type input "was"
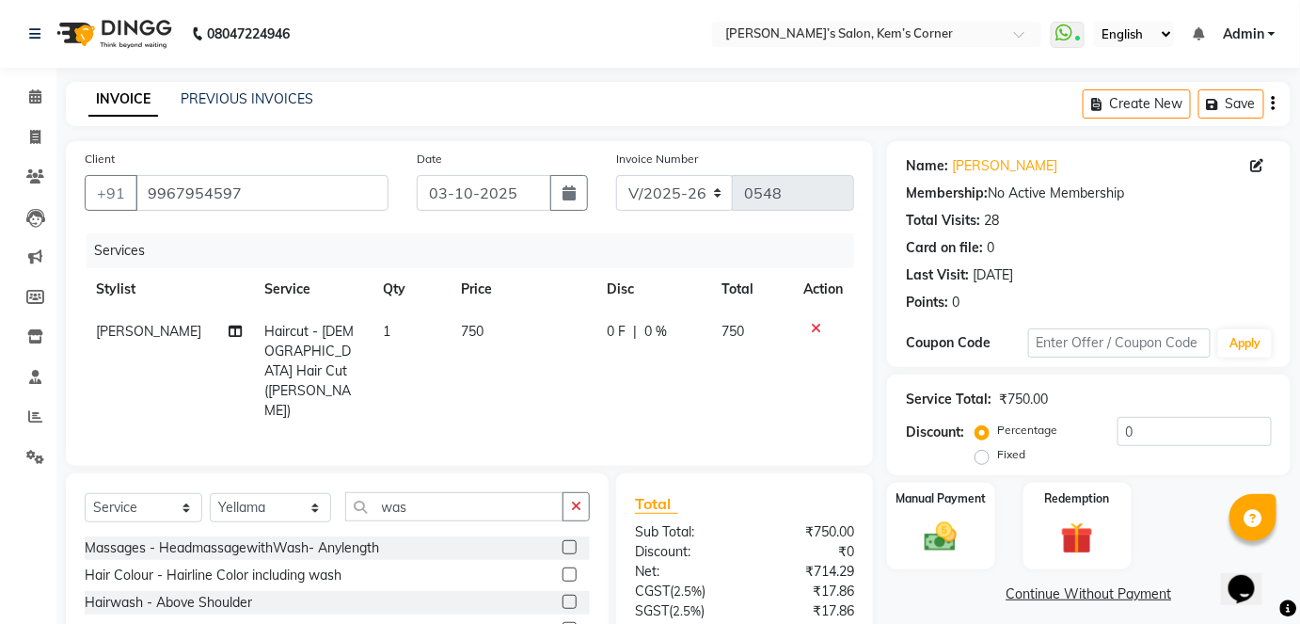
click at [562, 594] on label at bounding box center [569, 601] width 14 height 14
click at [562, 596] on input "checkbox" at bounding box center [568, 602] width 12 height 12
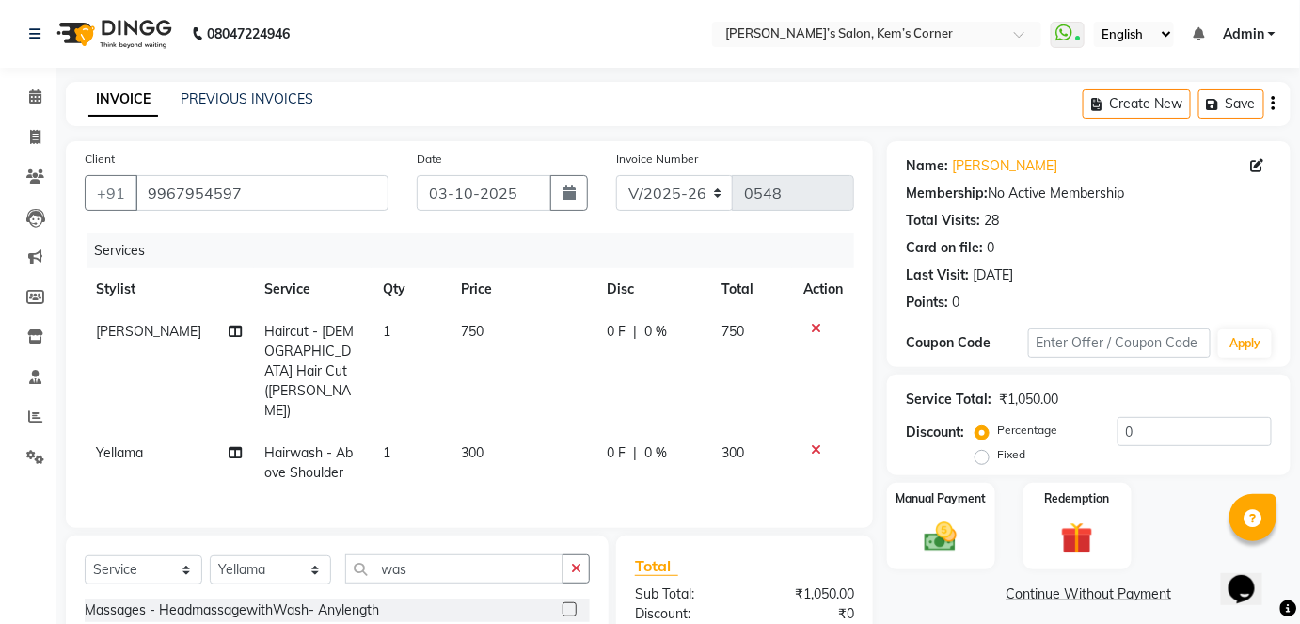
checkbox input "false"
click at [814, 443] on icon at bounding box center [816, 449] width 10 height 13
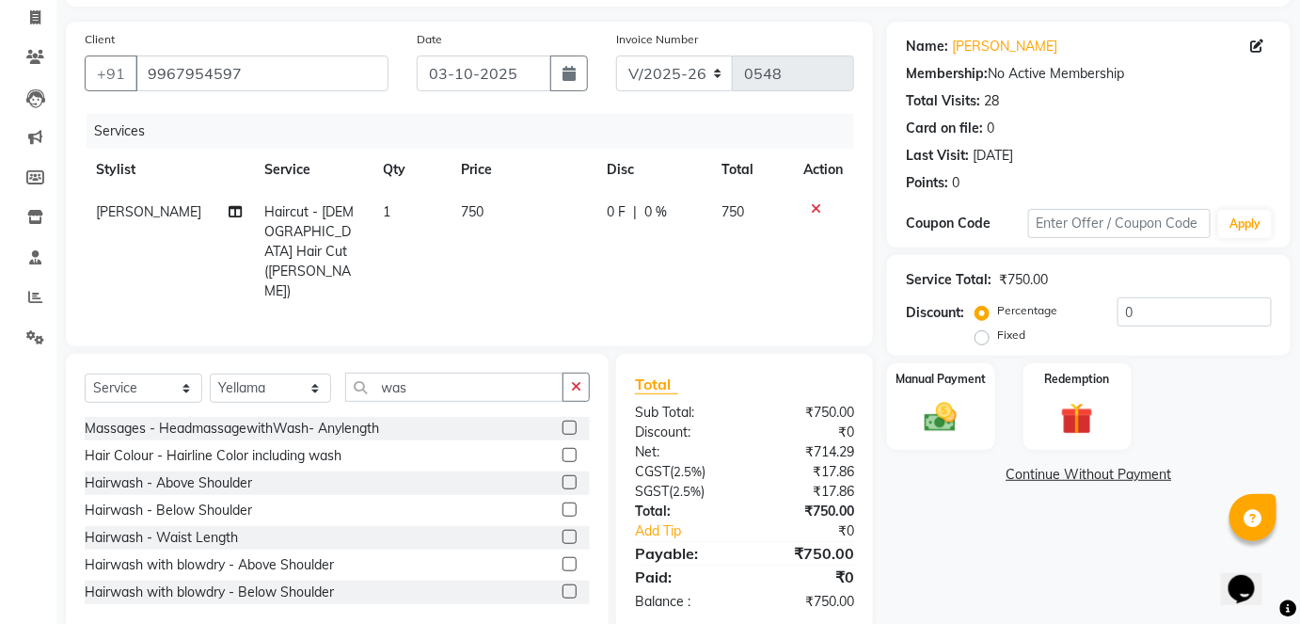
scroll to position [129, 0]
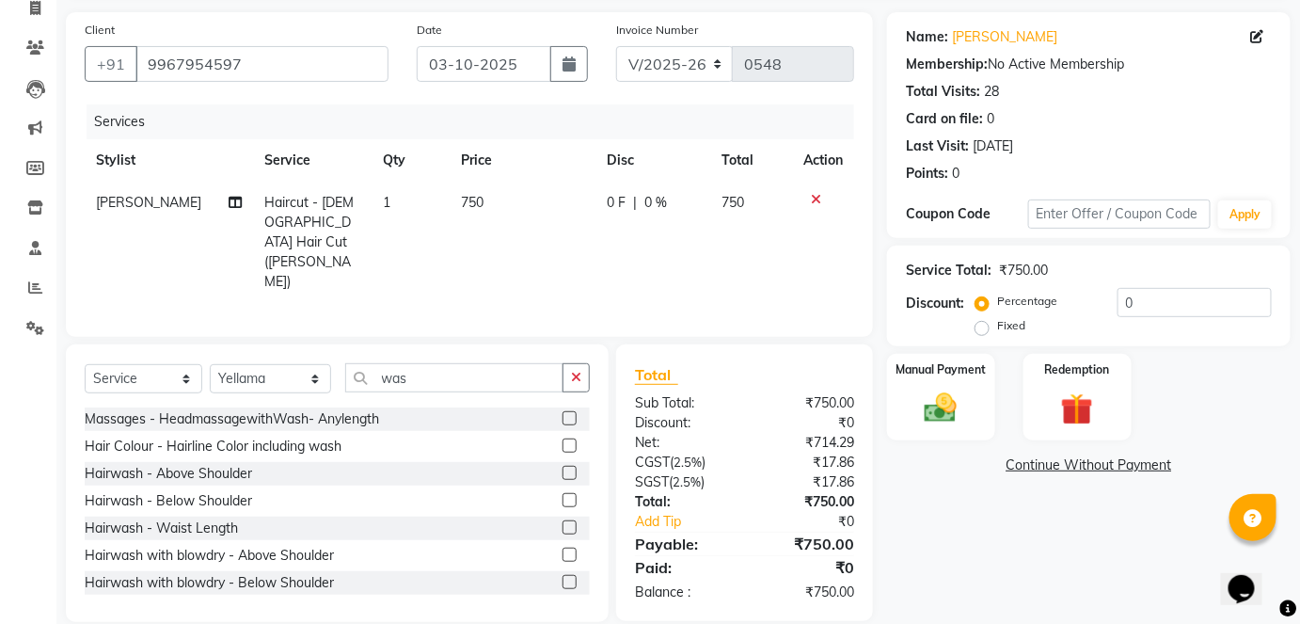
click at [562, 575] on label at bounding box center [569, 582] width 14 height 14
click at [562, 577] on input "checkbox" at bounding box center [568, 583] width 12 height 12
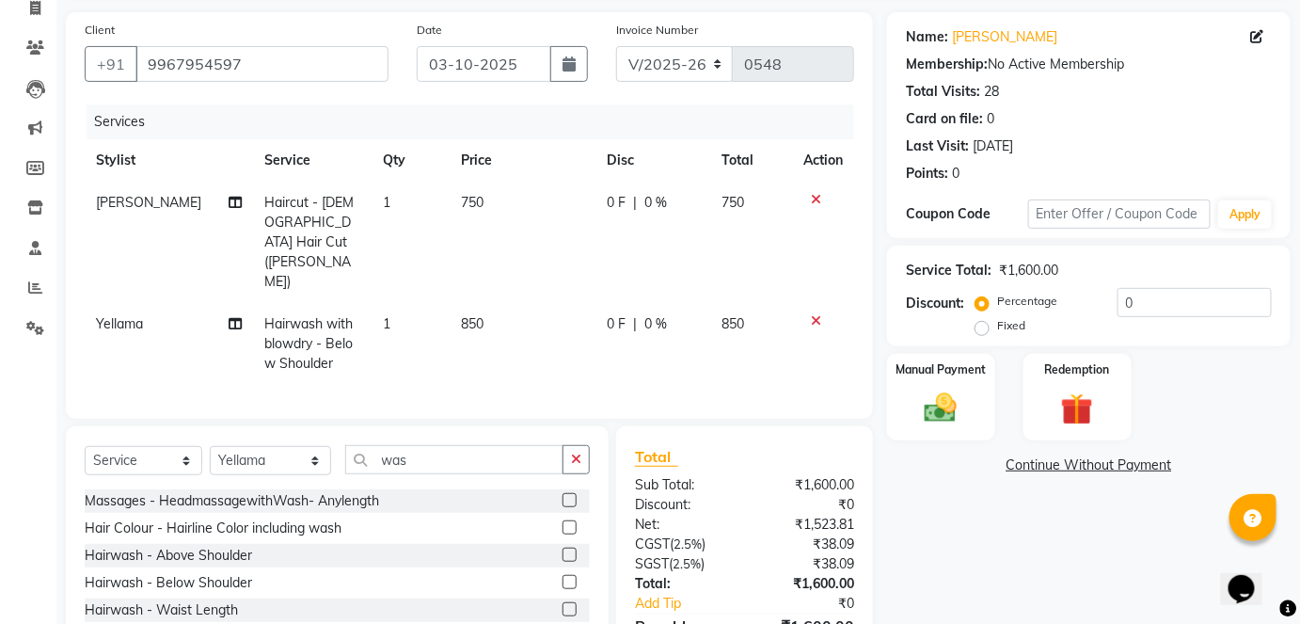
checkbox input "false"
click at [817, 314] on icon at bounding box center [816, 320] width 10 height 13
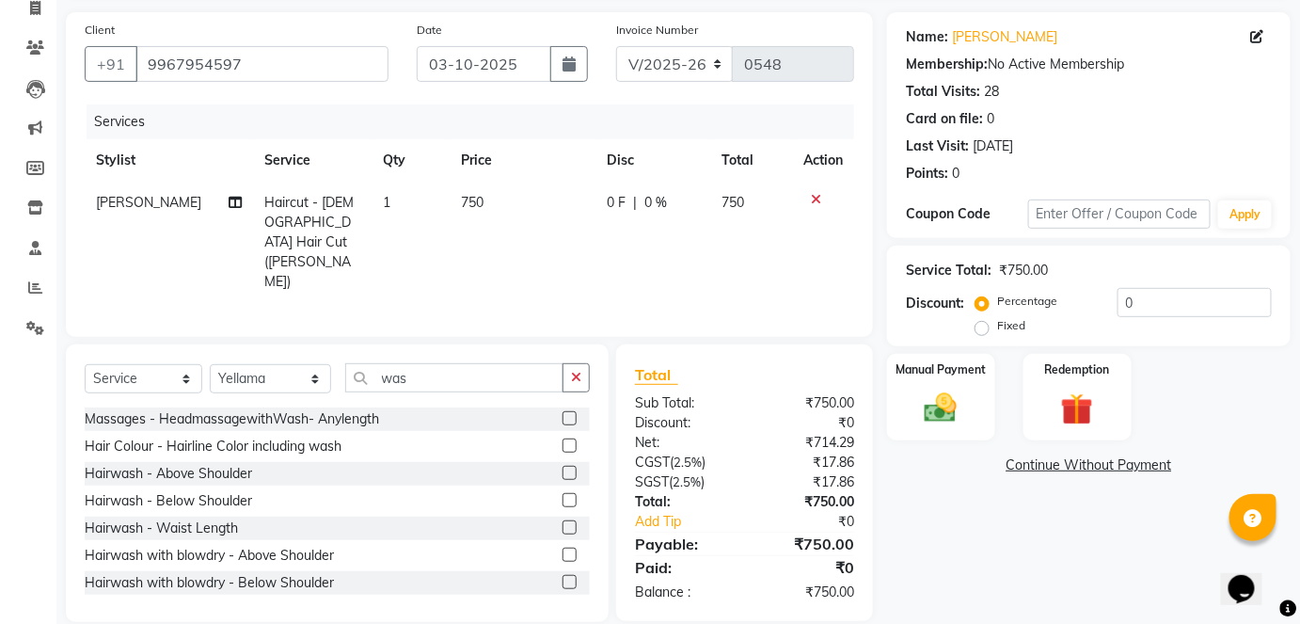
click at [562, 520] on label at bounding box center [569, 527] width 14 height 14
click at [562, 522] on input "checkbox" at bounding box center [568, 528] width 12 height 12
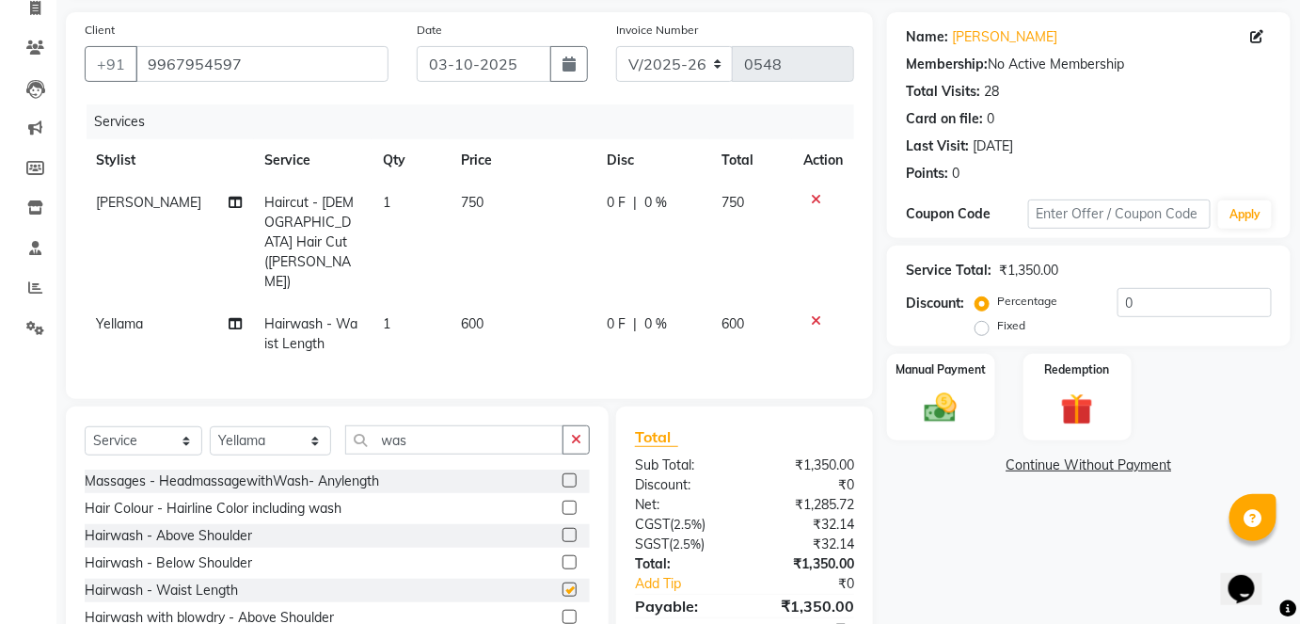
checkbox input "false"
click at [488, 202] on td "750" at bounding box center [522, 242] width 145 height 121
select select "50293"
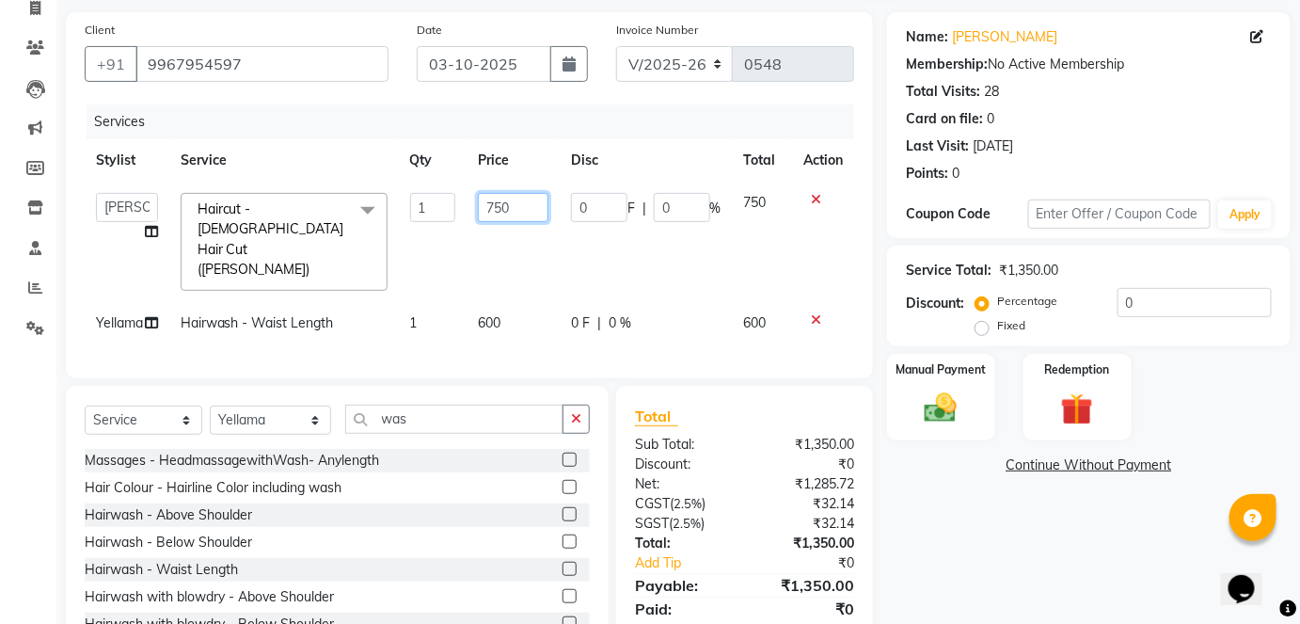
click at [531, 213] on input "750" at bounding box center [513, 207] width 70 height 29
type input "7"
type input "600"
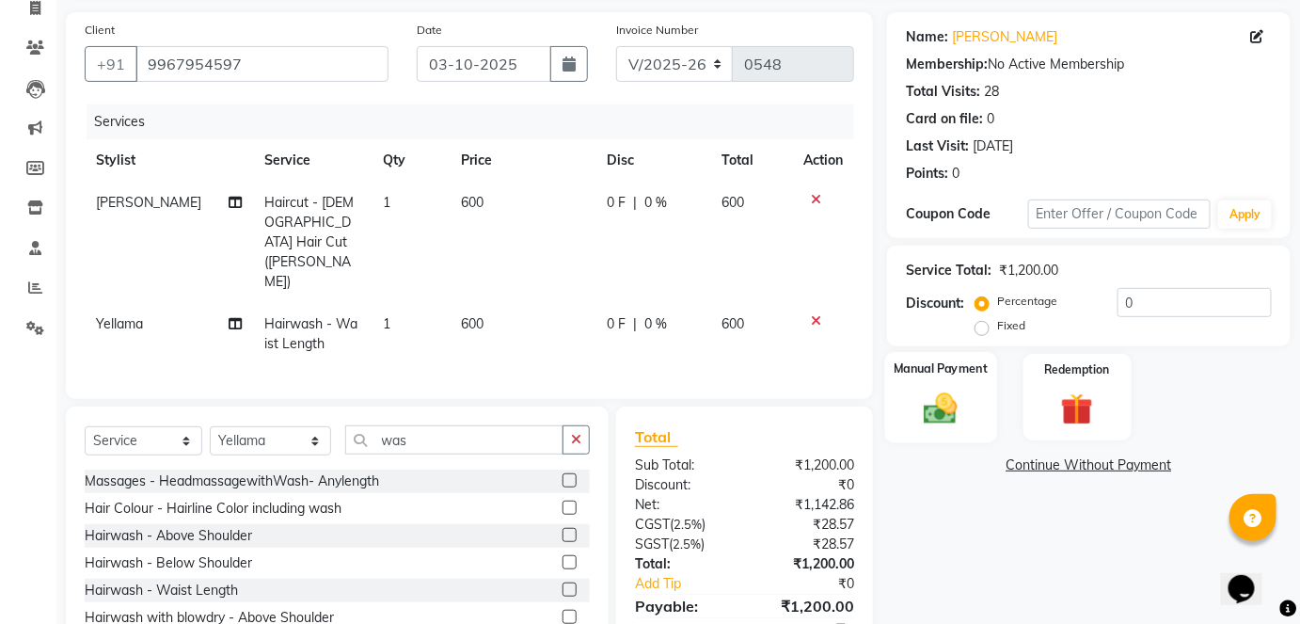
click at [933, 380] on div "Manual Payment" at bounding box center [941, 397] width 112 height 91
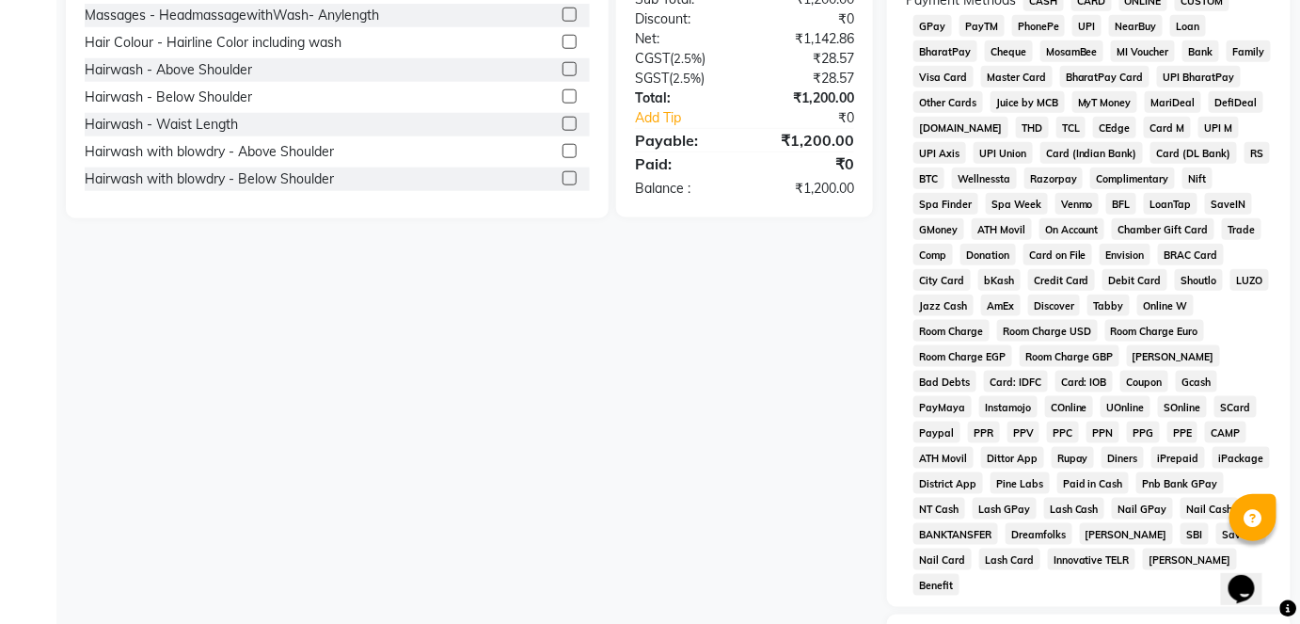
scroll to position [436, 0]
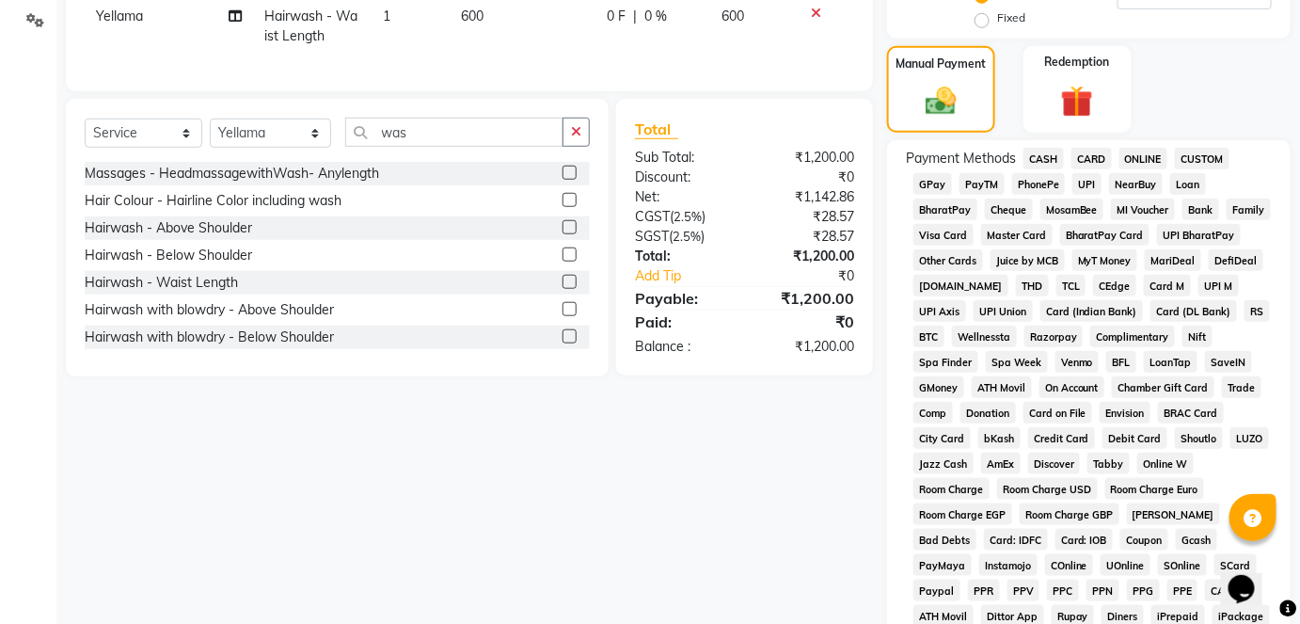
click at [1049, 159] on span "CASH" at bounding box center [1043, 159] width 40 height 22
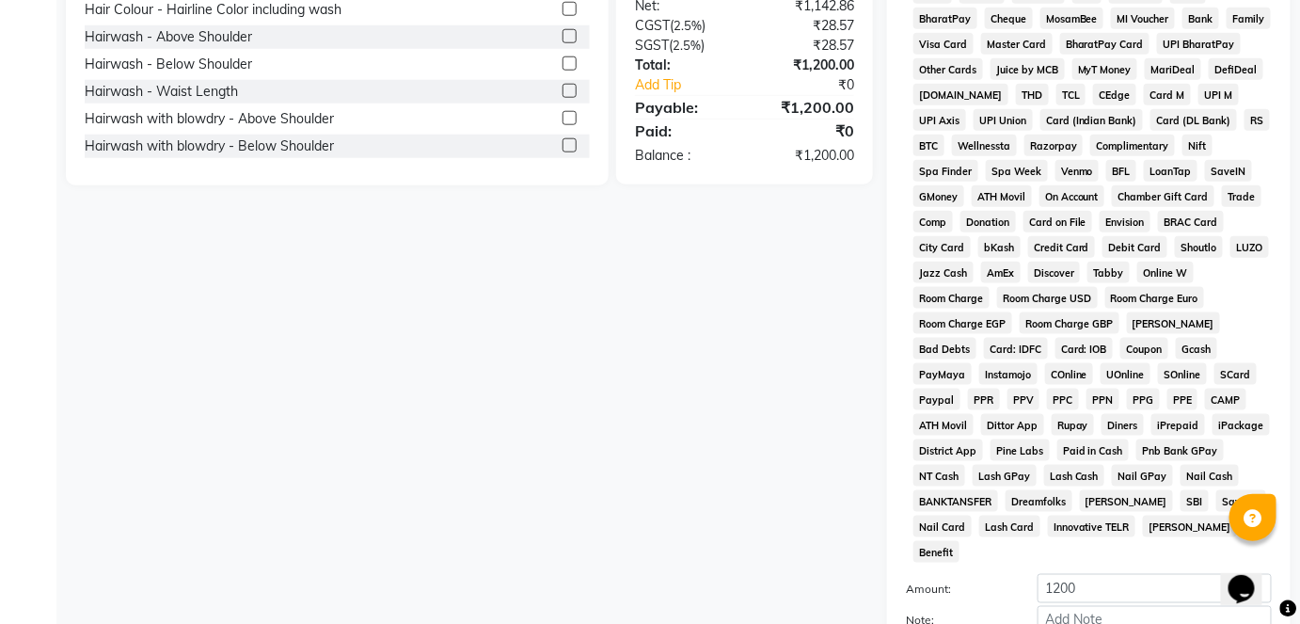
scroll to position [792, 0]
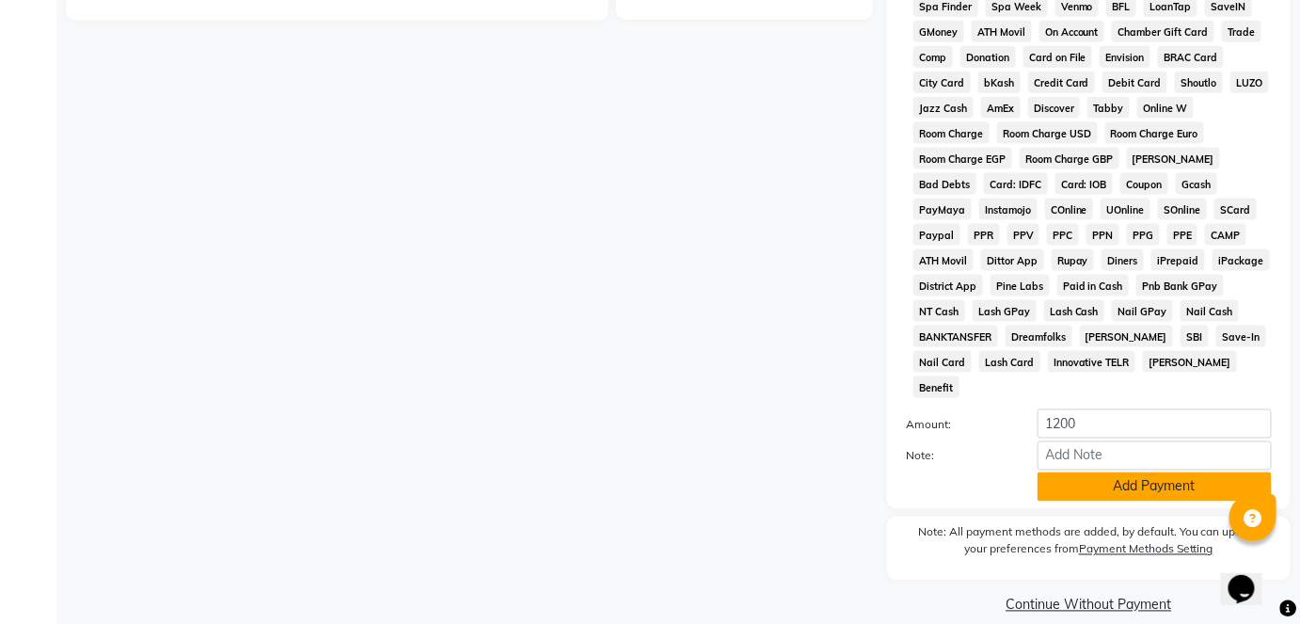
click at [1159, 472] on button "Add Payment" at bounding box center [1154, 486] width 234 height 29
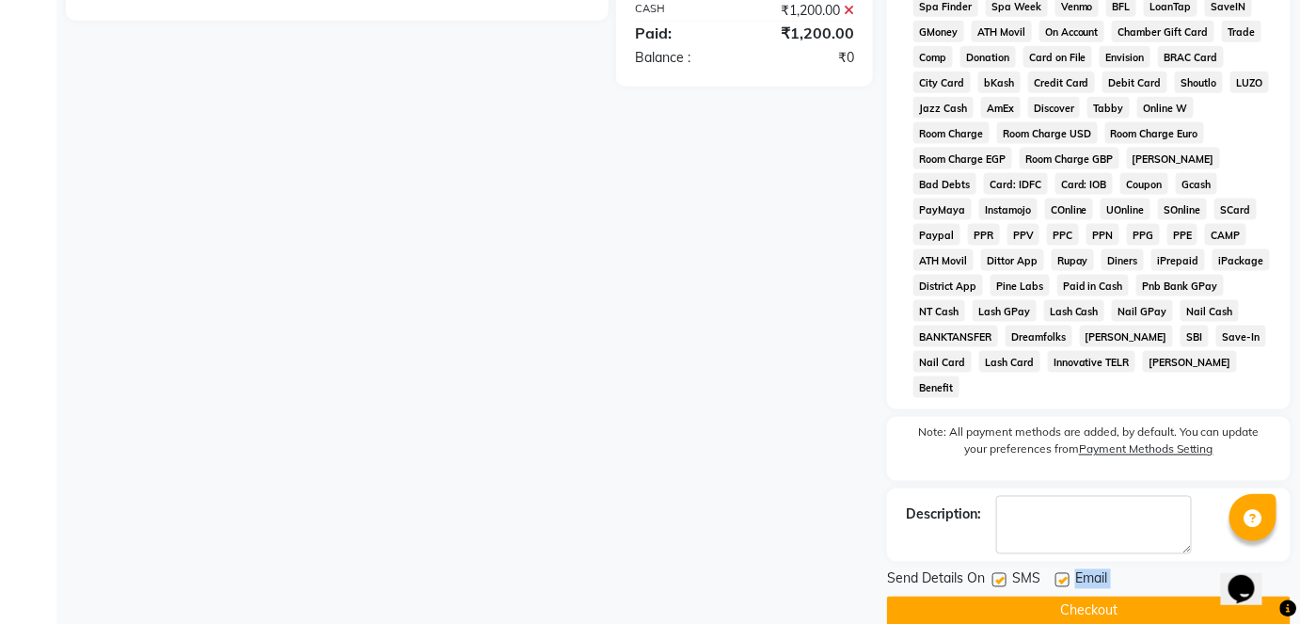
drag, startPoint x: 1061, startPoint y: 558, endPoint x: 1062, endPoint y: 582, distance: 24.5
click at [1062, 582] on div "Send Details On SMS Email Checkout" at bounding box center [1089, 597] width 404 height 56
click at [1067, 573] on label at bounding box center [1062, 580] width 14 height 14
click at [1067, 575] on input "checkbox" at bounding box center [1061, 581] width 12 height 12
checkbox input "false"
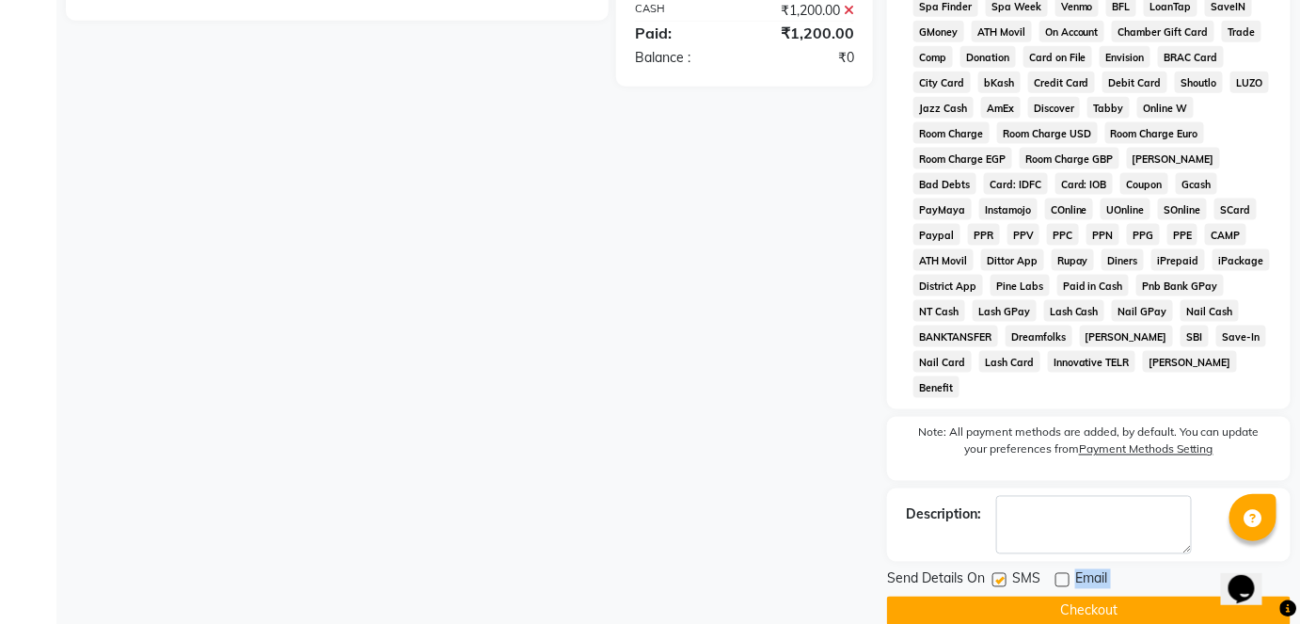
click at [1048, 596] on button "Checkout" at bounding box center [1089, 610] width 404 height 29
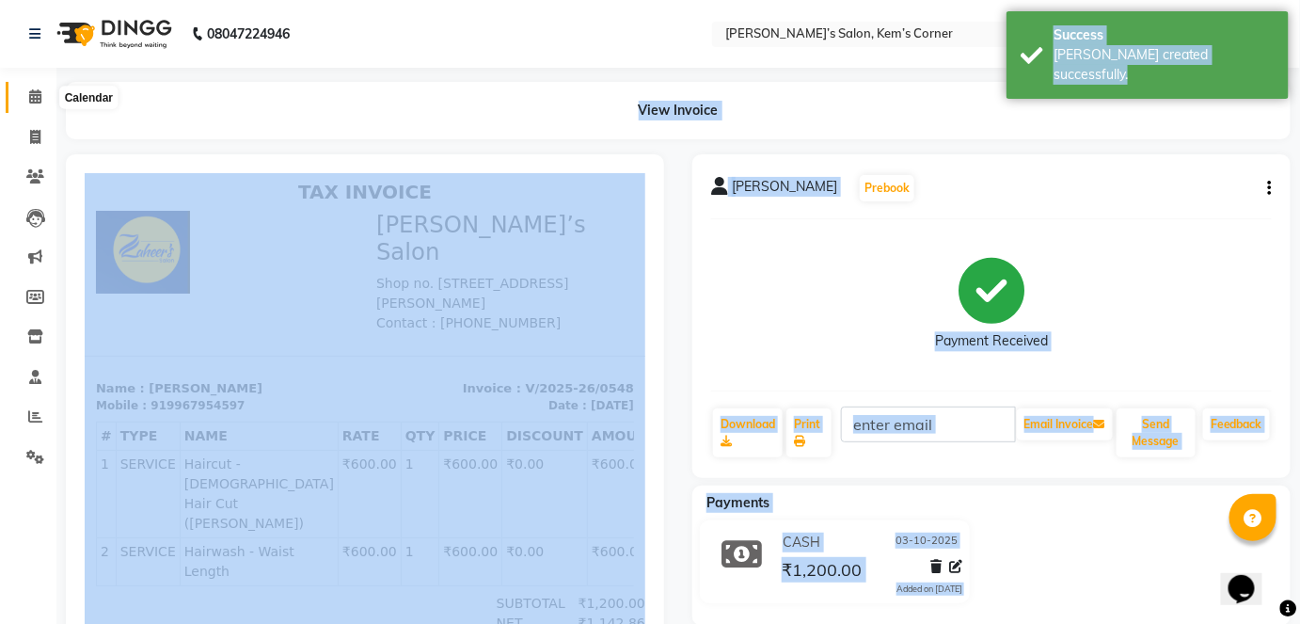
click at [27, 92] on span at bounding box center [35, 98] width 33 height 22
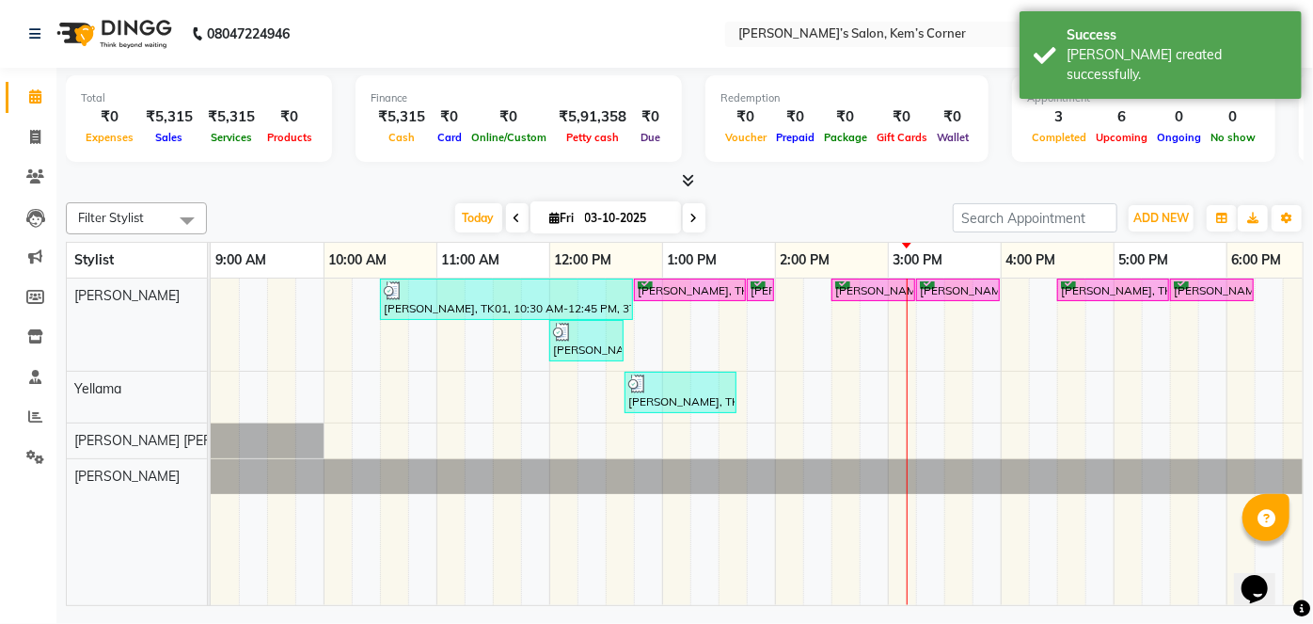
click at [250, 292] on td at bounding box center [253, 441] width 28 height 326
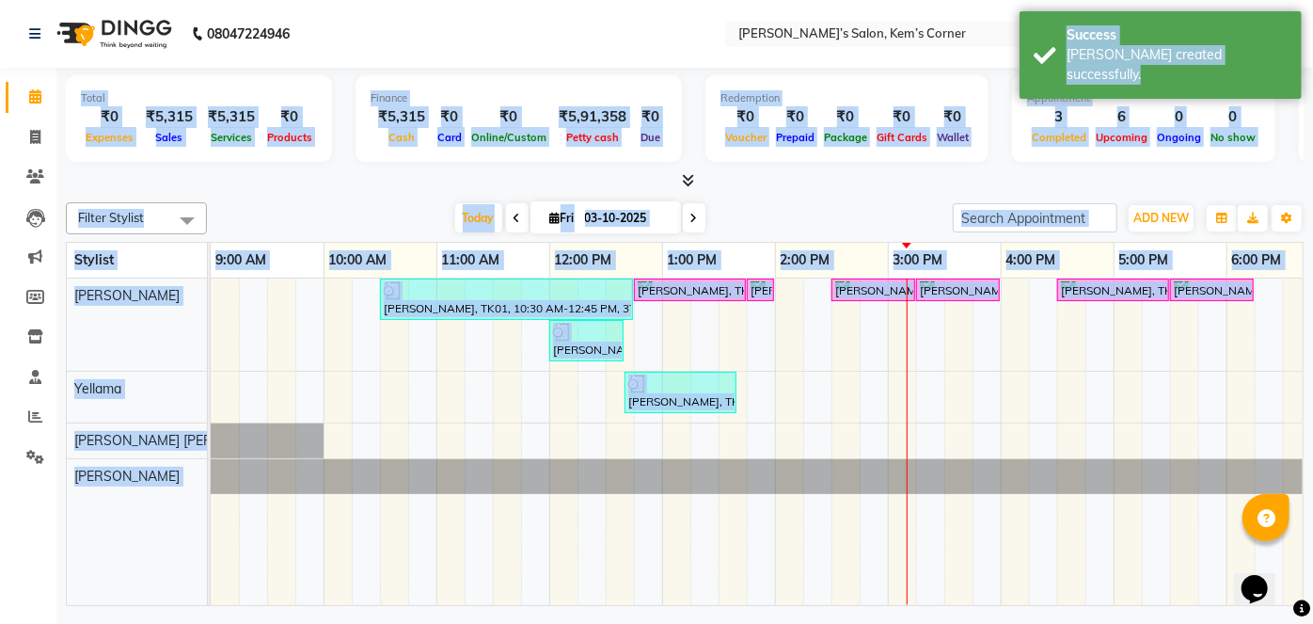
click at [250, 292] on td at bounding box center [253, 441] width 28 height 326
click at [933, 441] on div "[PERSON_NAME], TK01, 10:30 AM-12:45 PM, 3TENX TREATMENT SPSA,[DEMOGRAPHIC_DATA]…" at bounding box center [944, 441] width 1467 height 326
select select "62914"
select select "tentative"
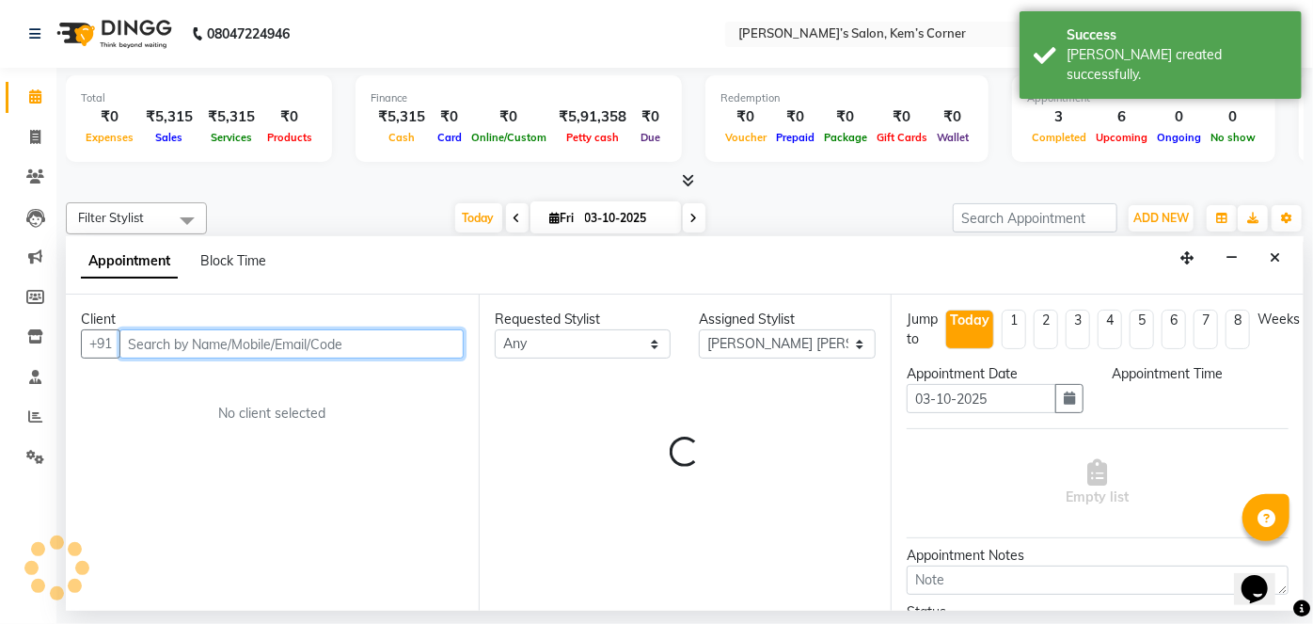
select select "915"
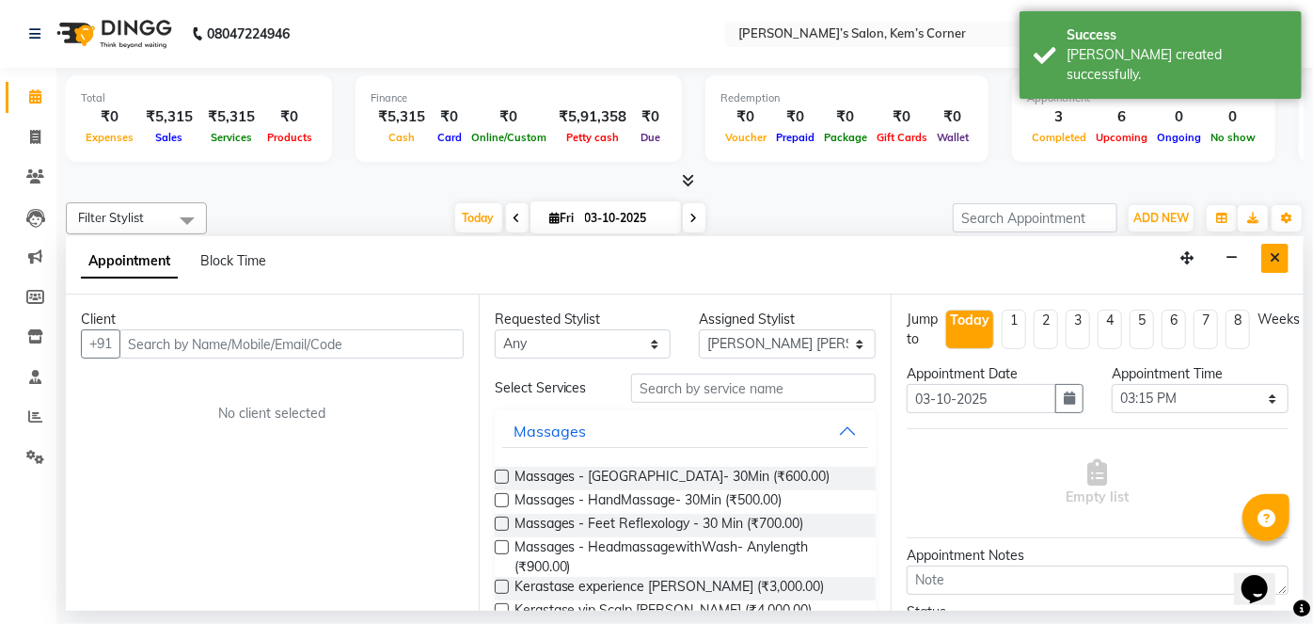
click at [1261, 251] on div "Appointment Block Time" at bounding box center [685, 265] width 1238 height 58
click at [1275, 248] on button "Close" at bounding box center [1274, 258] width 27 height 29
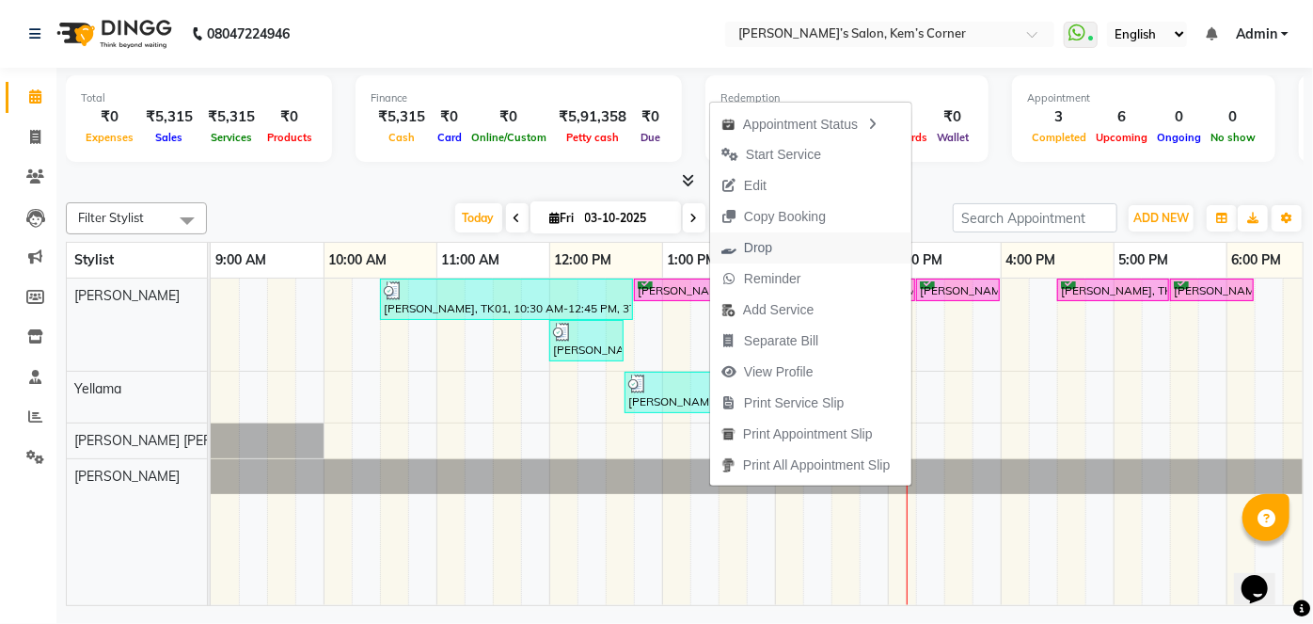
click at [761, 241] on span "Drop" at bounding box center [758, 248] width 28 height 20
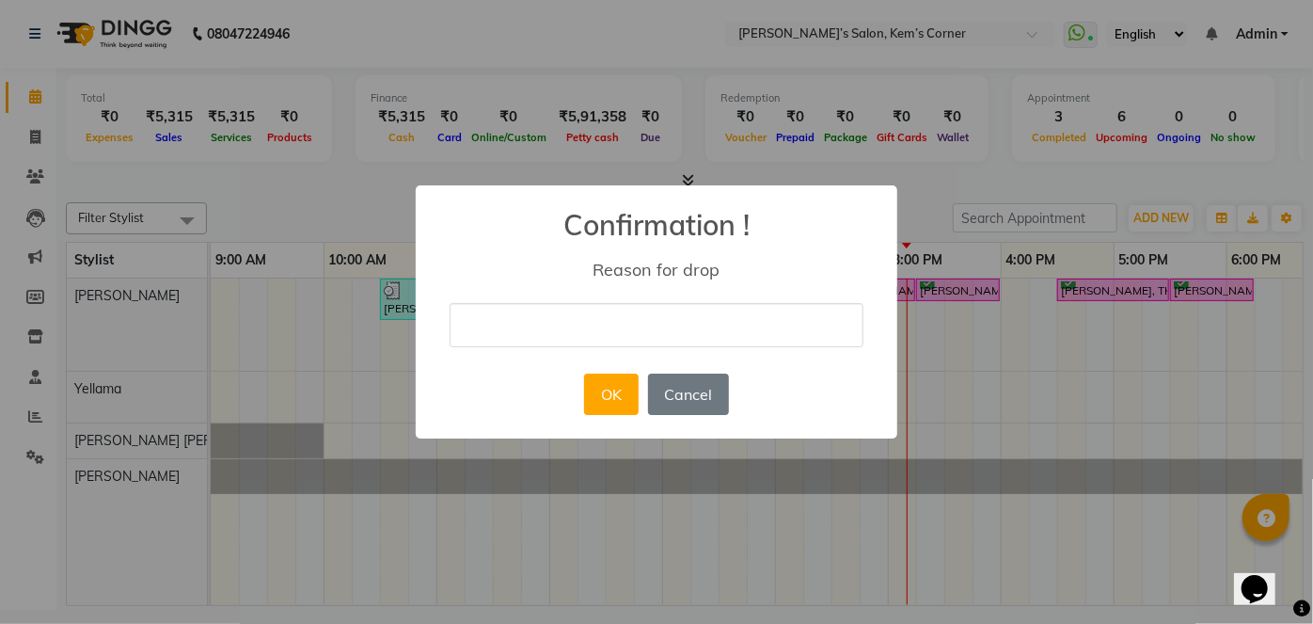
click at [614, 307] on input "text" at bounding box center [657, 325] width 414 height 44
type input "no"
click at [594, 398] on button "OK" at bounding box center [611, 393] width 54 height 41
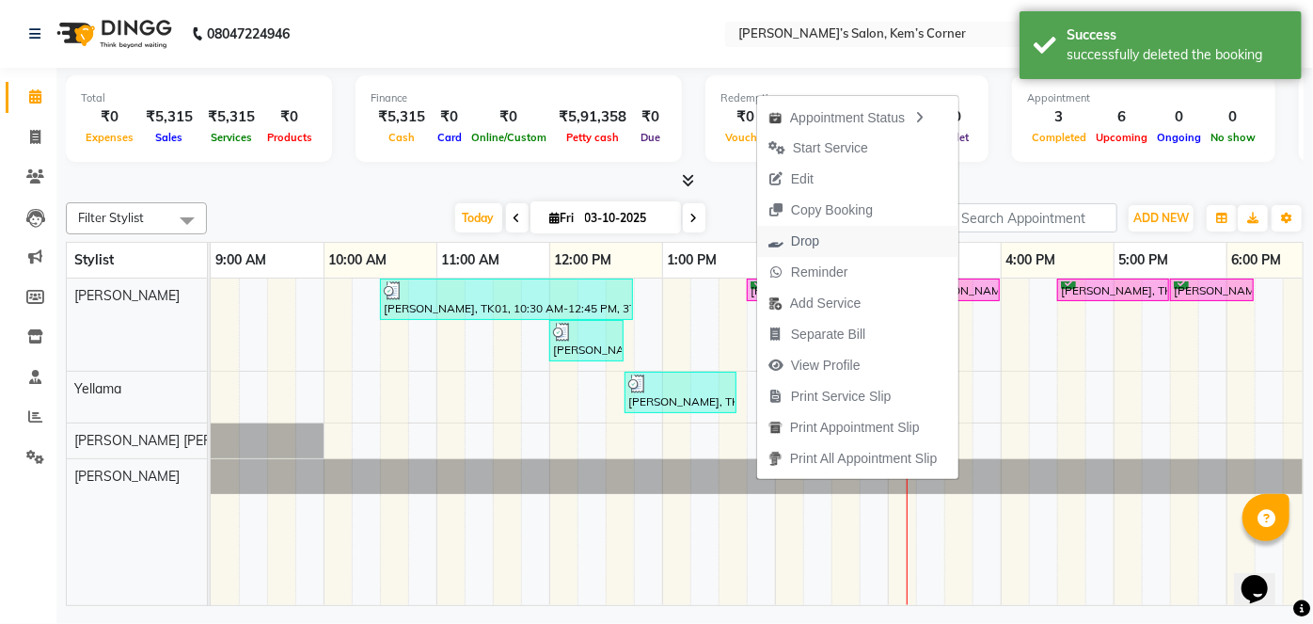
click at [804, 245] on span "Drop" at bounding box center [805, 241] width 28 height 20
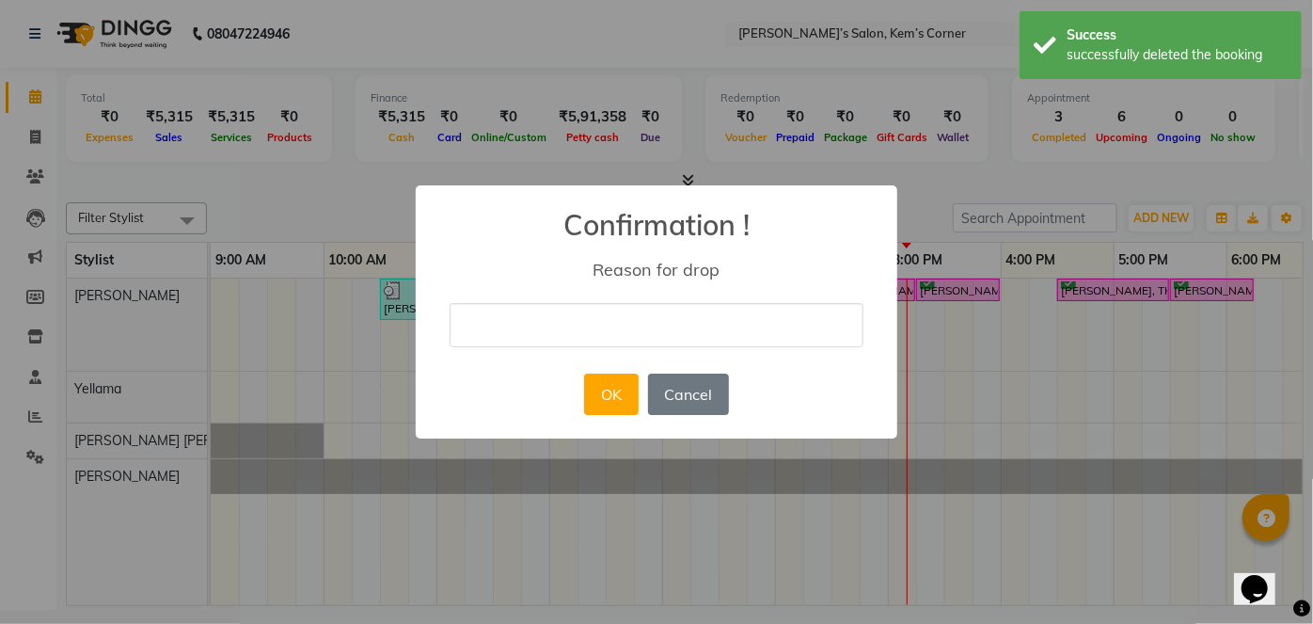
click at [733, 322] on input "text" at bounding box center [657, 325] width 414 height 44
type input "no"
click at [624, 385] on button "OK" at bounding box center [611, 393] width 54 height 41
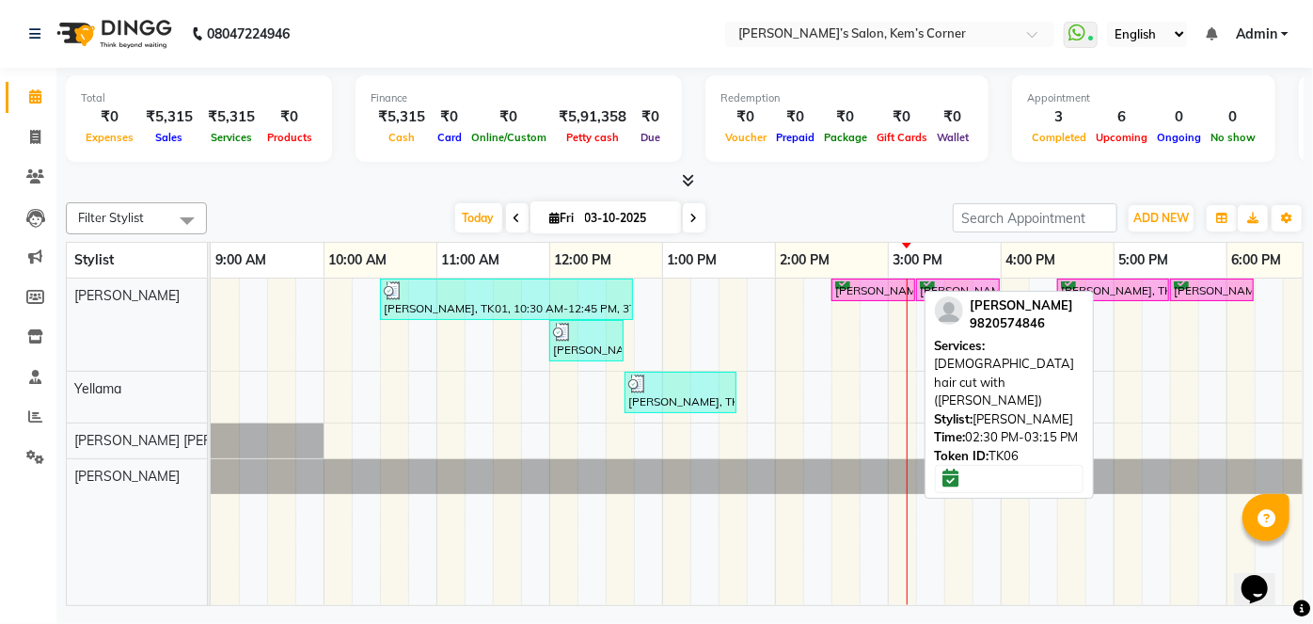
click at [874, 291] on div "[PERSON_NAME], TK06, 02:30 PM-03:15 PM, [DEMOGRAPHIC_DATA] hair cut with ([PERS…" at bounding box center [873, 290] width 80 height 18
select select "6"
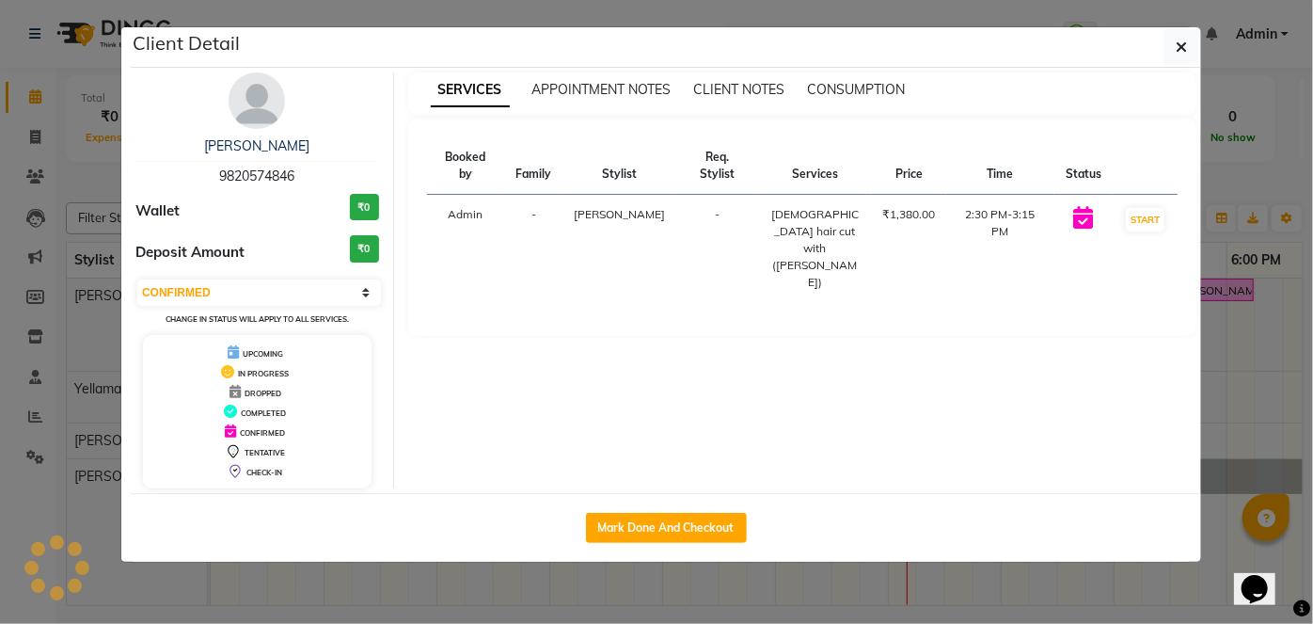
click at [686, 510] on div "Mark Done And Checkout" at bounding box center [666, 527] width 1070 height 69
click at [688, 518] on button "Mark Done And Checkout" at bounding box center [666, 528] width 161 height 30
select select "6386"
select select "service"
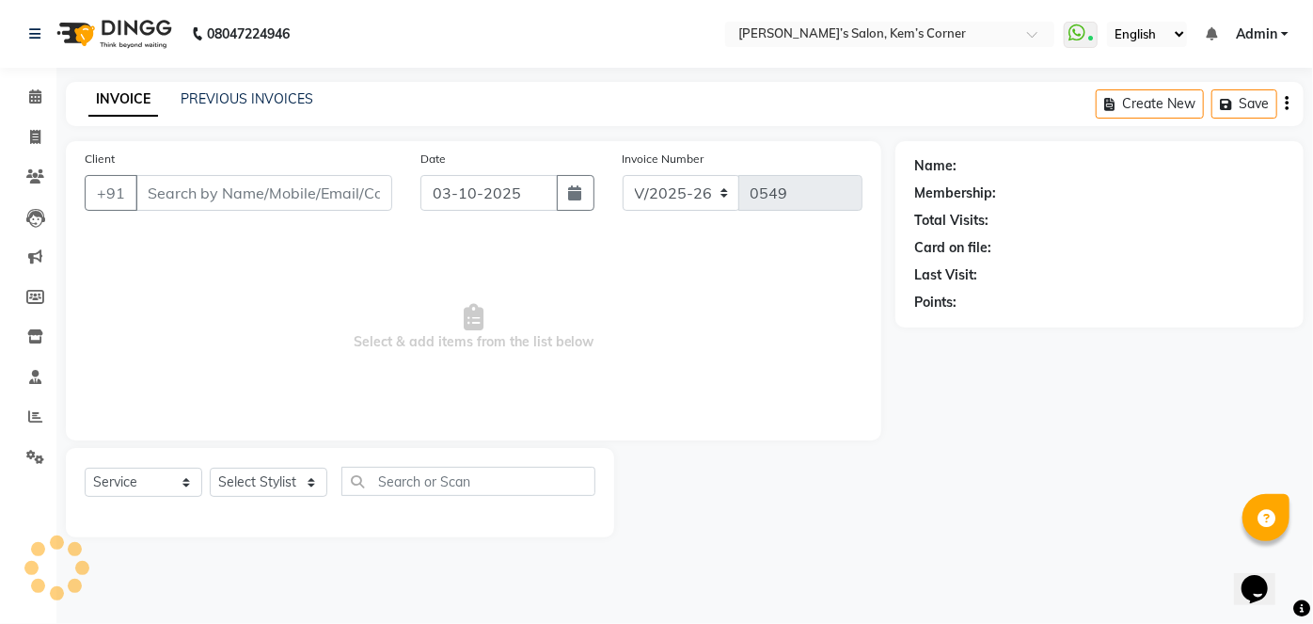
select select "3"
type input "9820574846"
select select "50293"
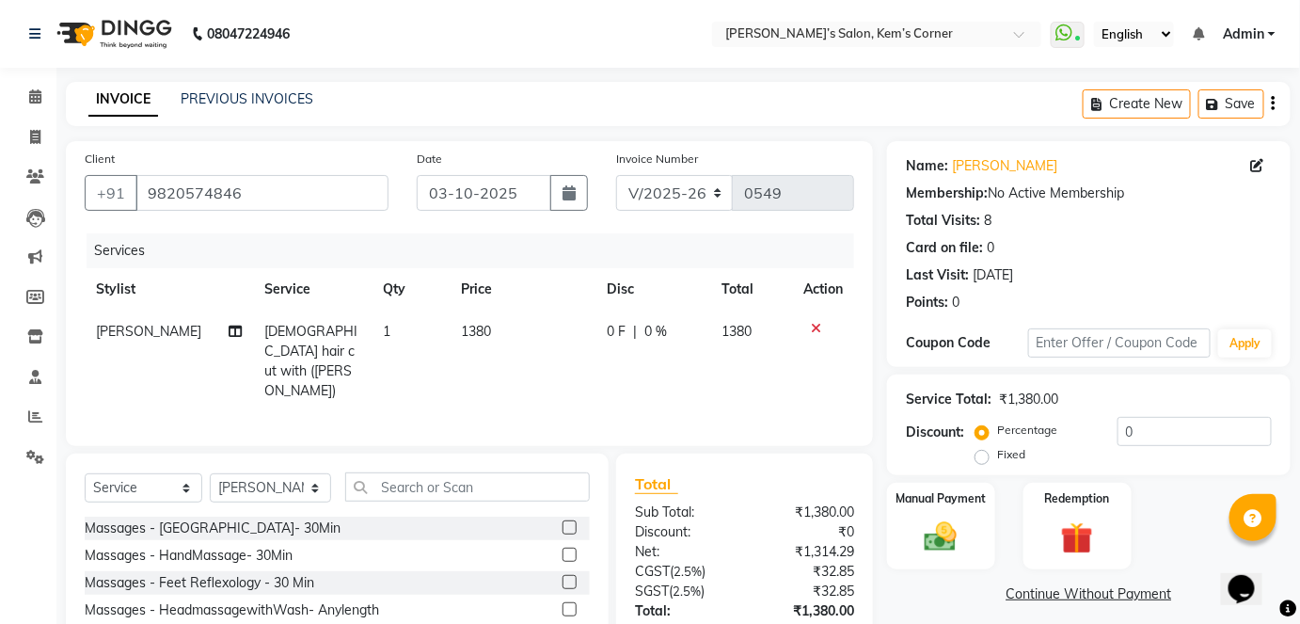
click at [501, 327] on td "1380" at bounding box center [522, 361] width 145 height 102
select select "50293"
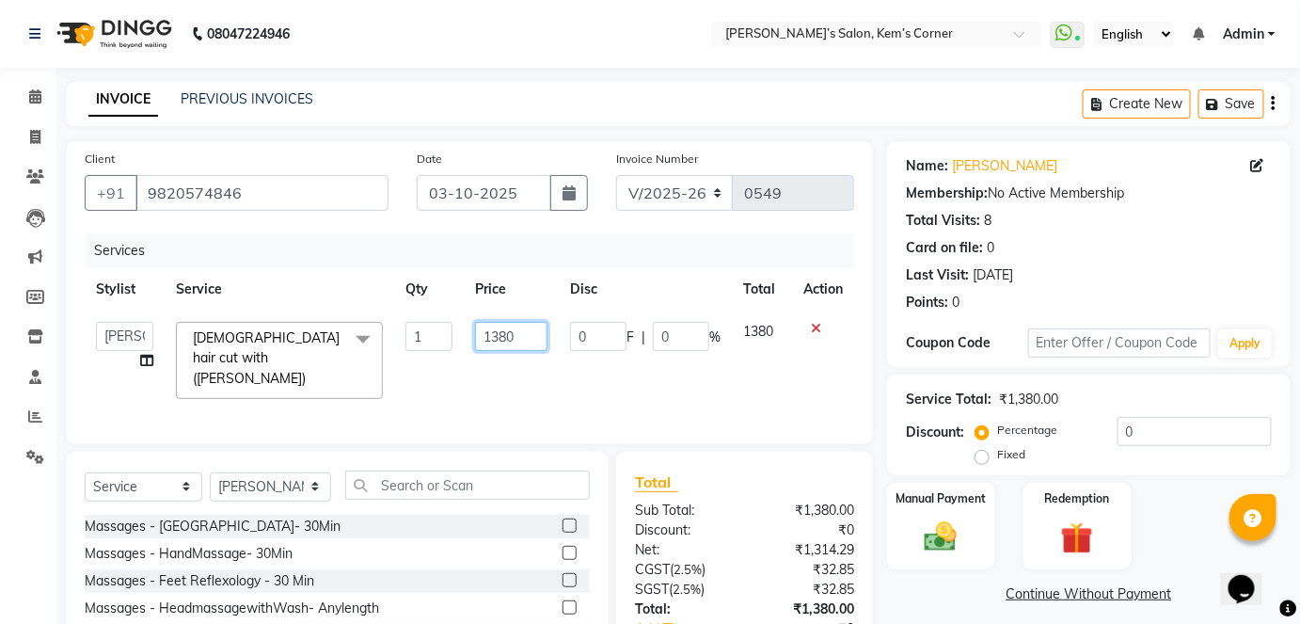
click at [530, 338] on input "1380" at bounding box center [511, 336] width 72 height 29
type input "1"
type input "1100"
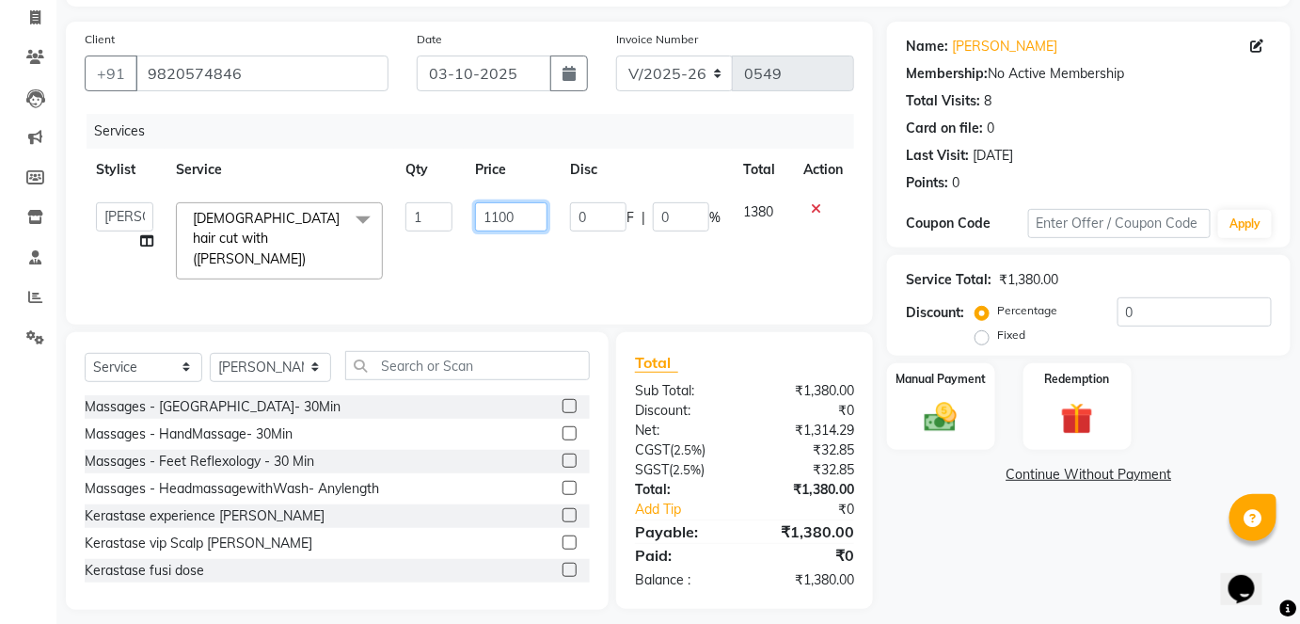
scroll to position [129, 0]
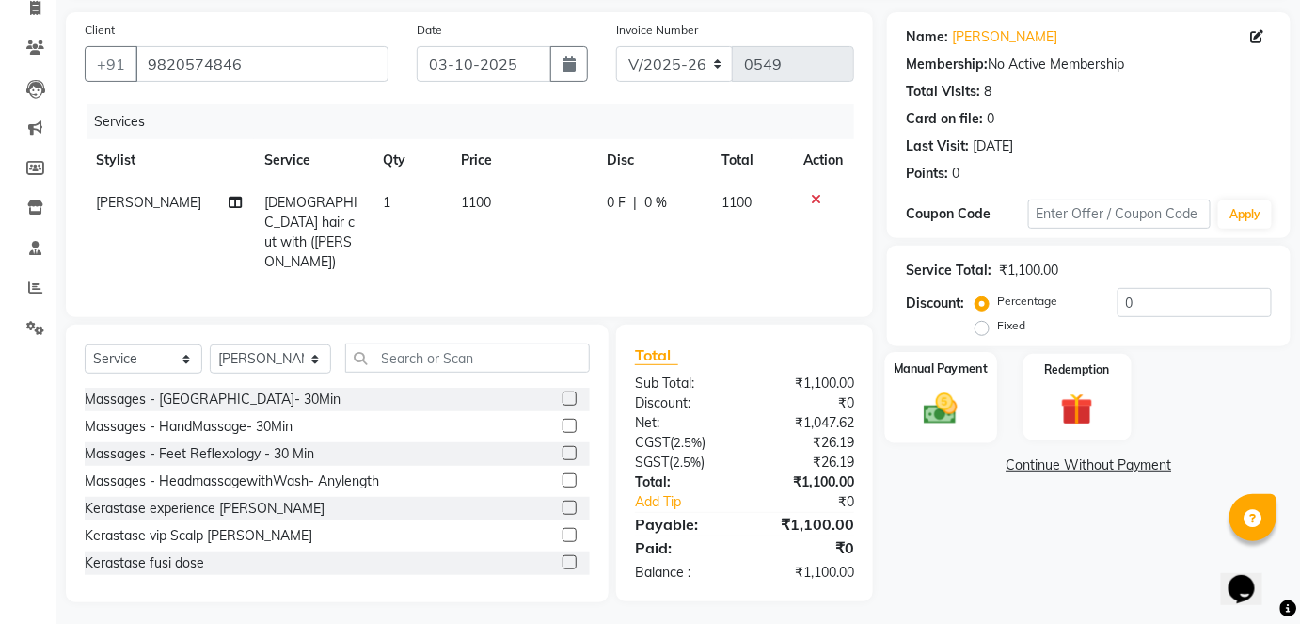
click at [983, 382] on div "Manual Payment" at bounding box center [941, 397] width 112 height 91
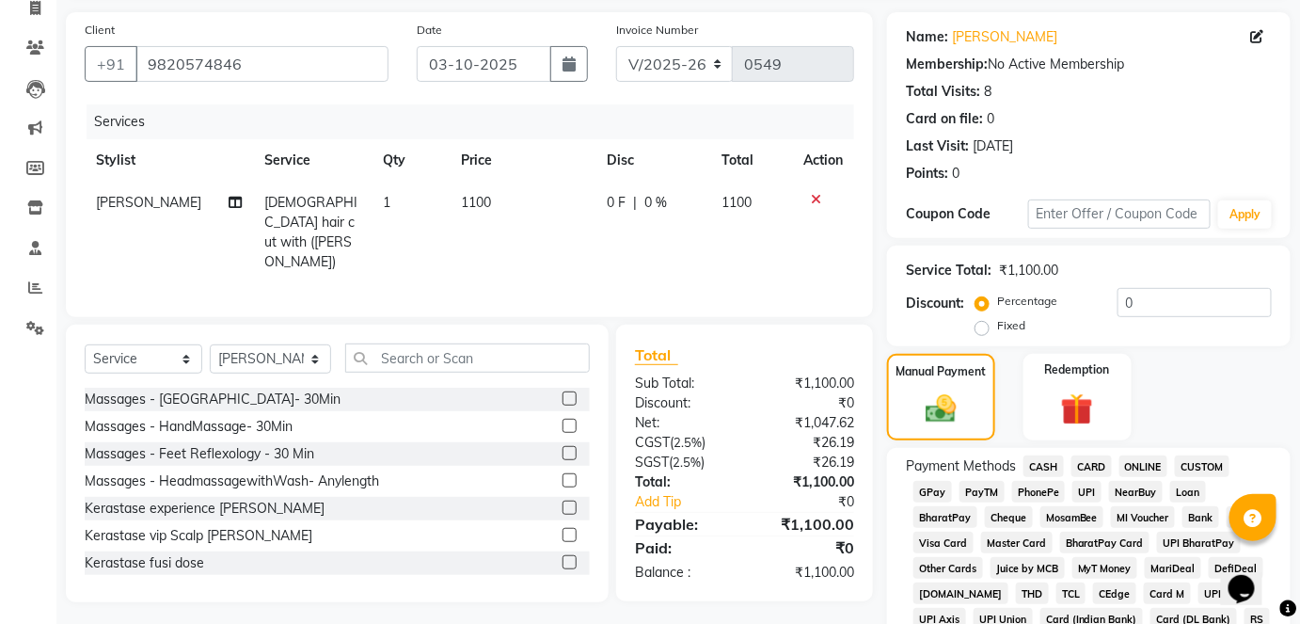
click at [1046, 467] on span "CASH" at bounding box center [1043, 466] width 40 height 22
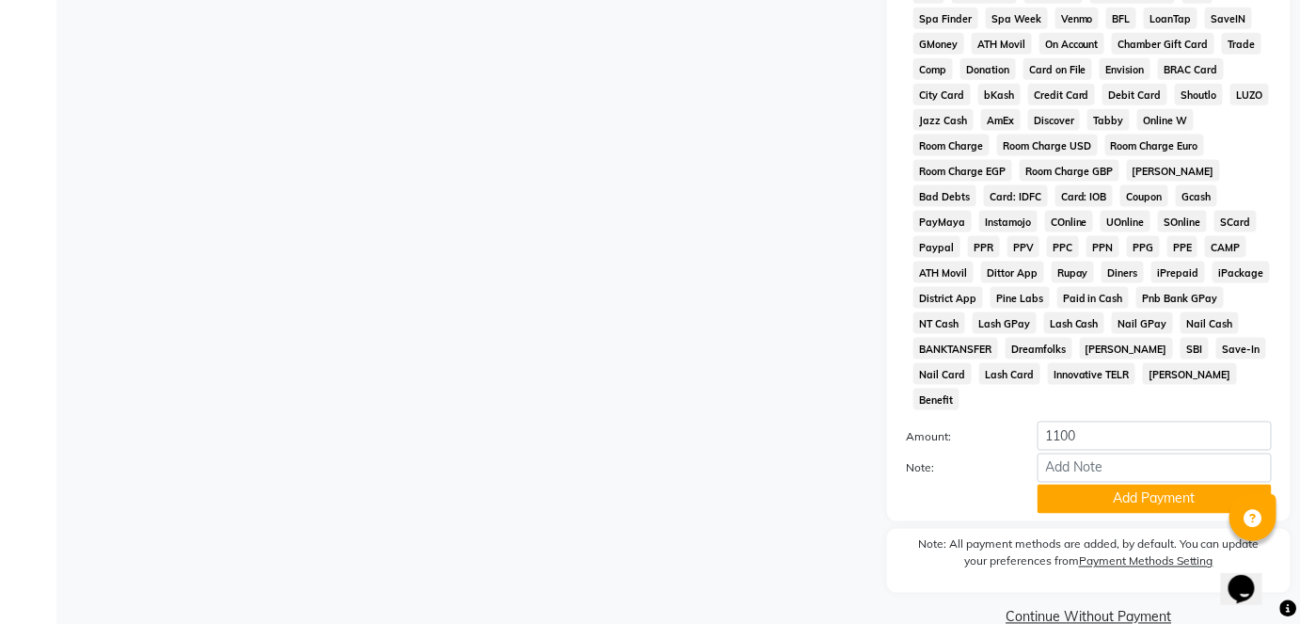
scroll to position [792, 0]
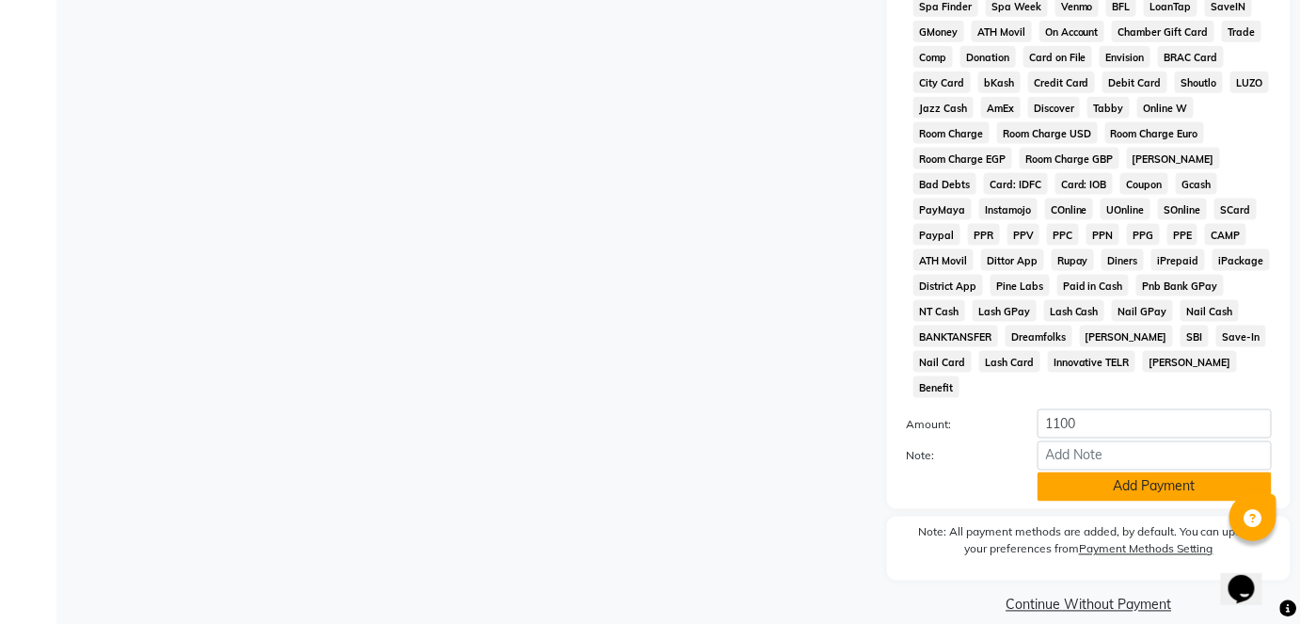
click at [1101, 472] on button "Add Payment" at bounding box center [1154, 486] width 234 height 29
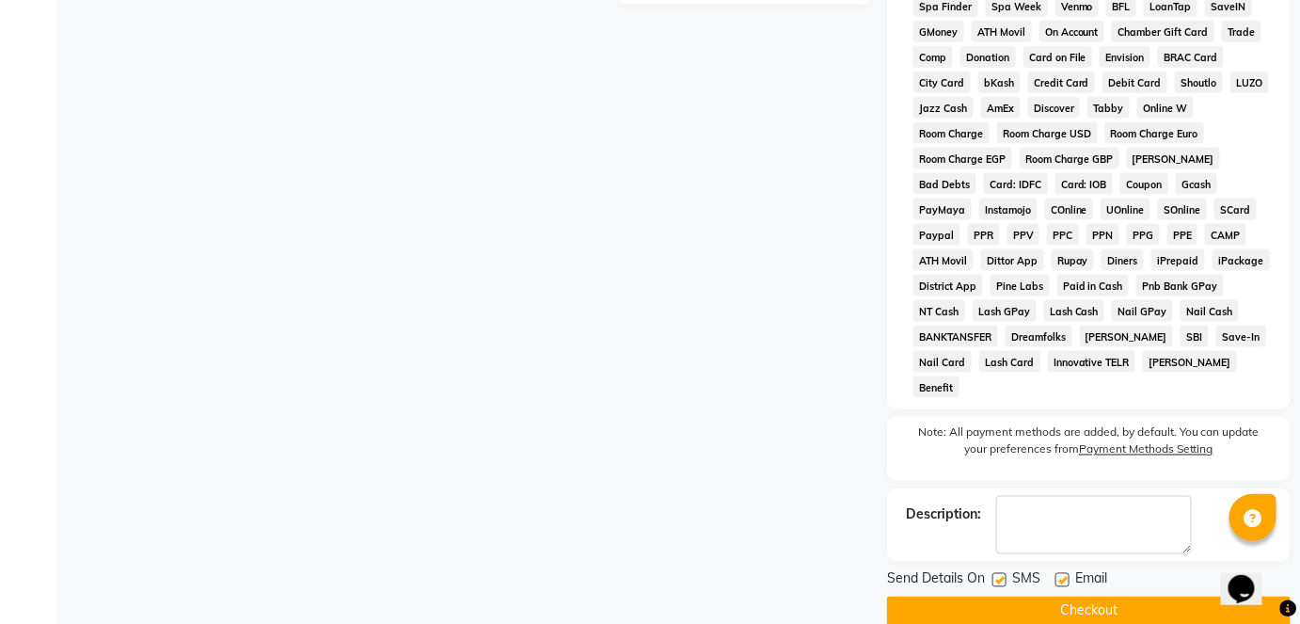
click at [1064, 573] on label at bounding box center [1062, 580] width 14 height 14
click at [1064, 575] on input "checkbox" at bounding box center [1061, 581] width 12 height 12
checkbox input "false"
click at [1078, 596] on button "Checkout" at bounding box center [1089, 610] width 404 height 29
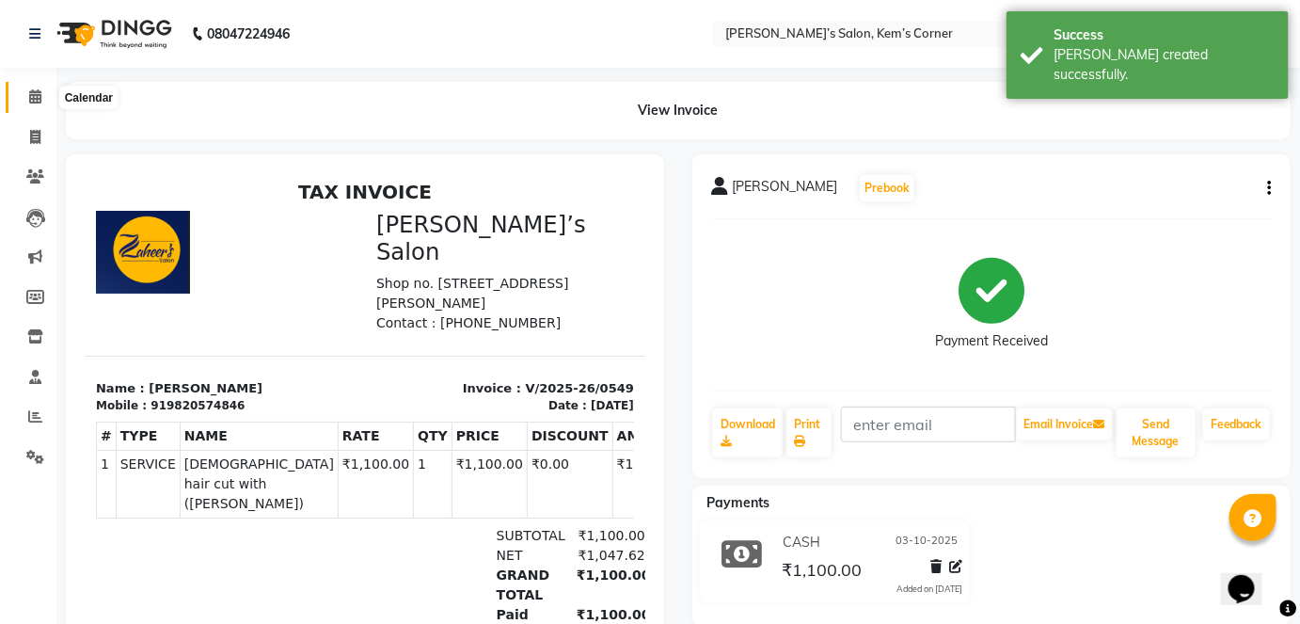
click at [40, 102] on icon at bounding box center [35, 96] width 12 height 14
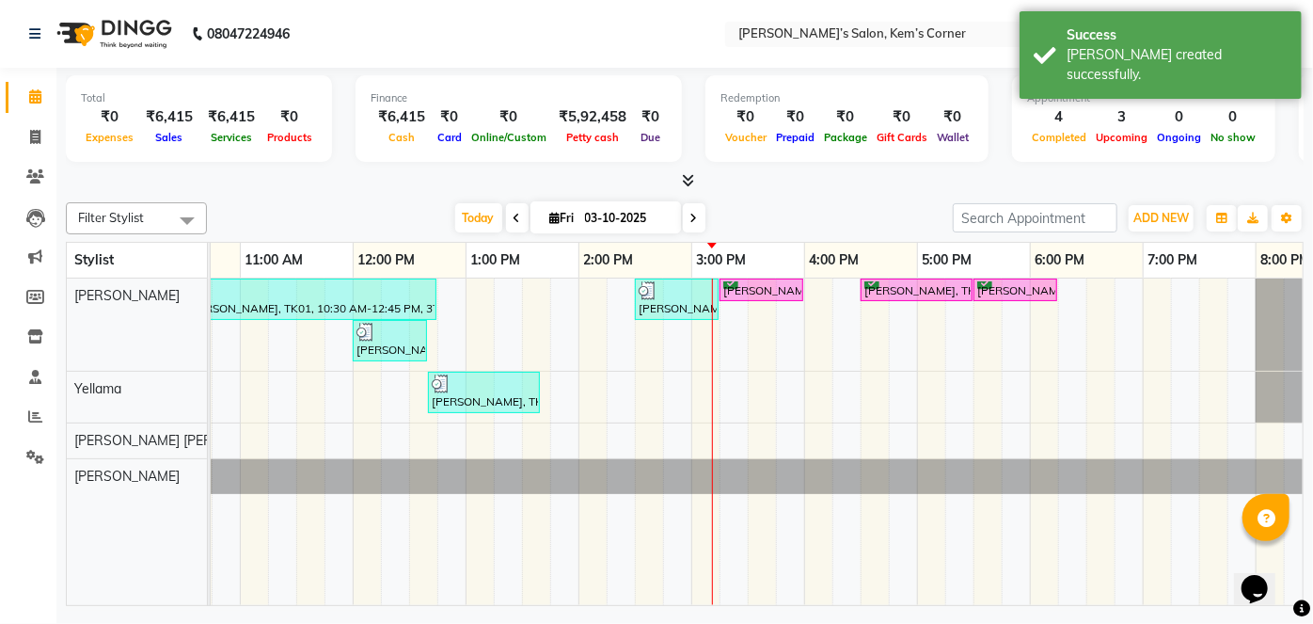
scroll to position [0, 292]
